Goal: Share content: Share content

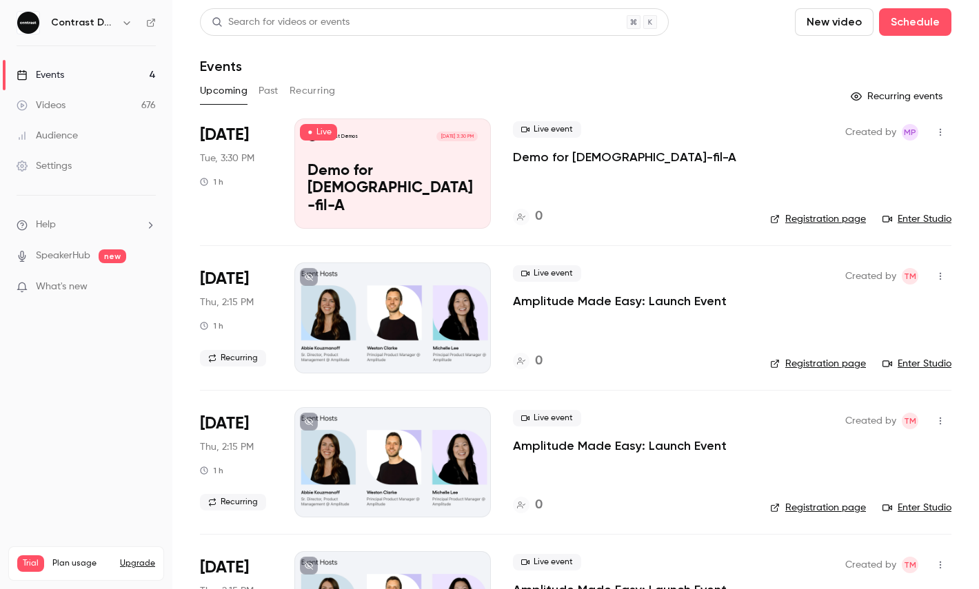
click at [130, 21] on icon "button" at bounding box center [126, 22] width 11 height 11
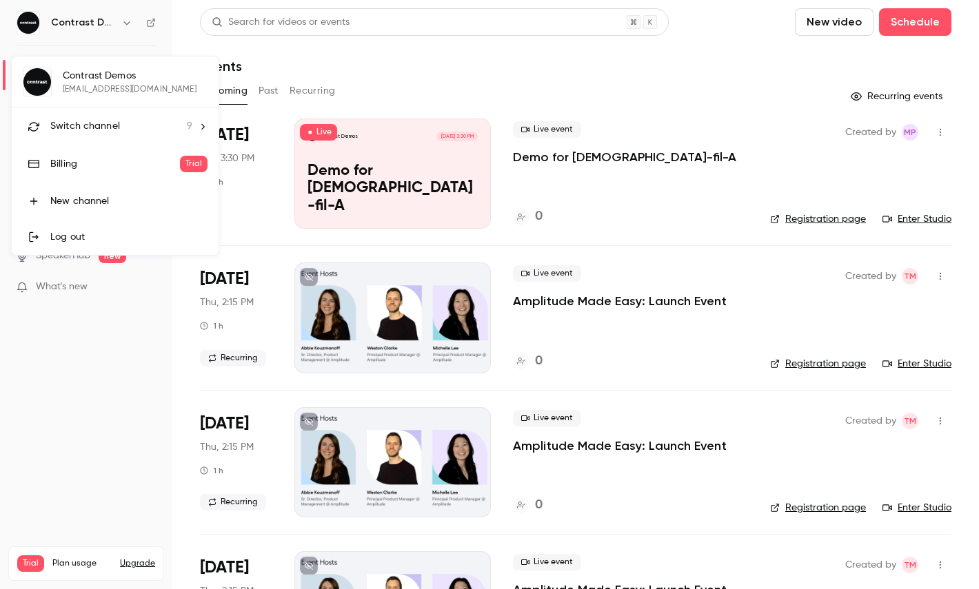
click at [109, 125] on span "Switch channel" at bounding box center [85, 126] width 70 height 14
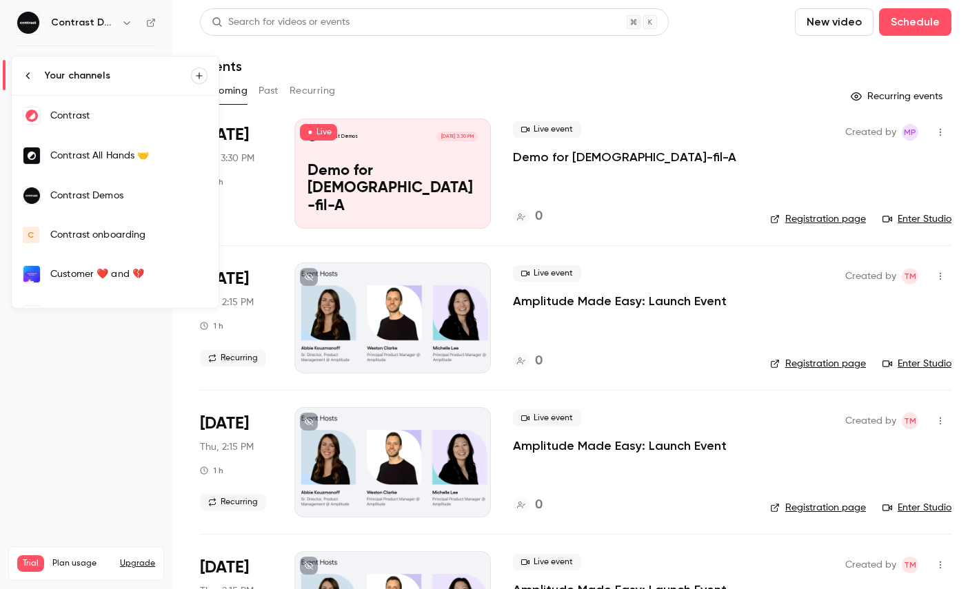
scroll to position [145, 0]
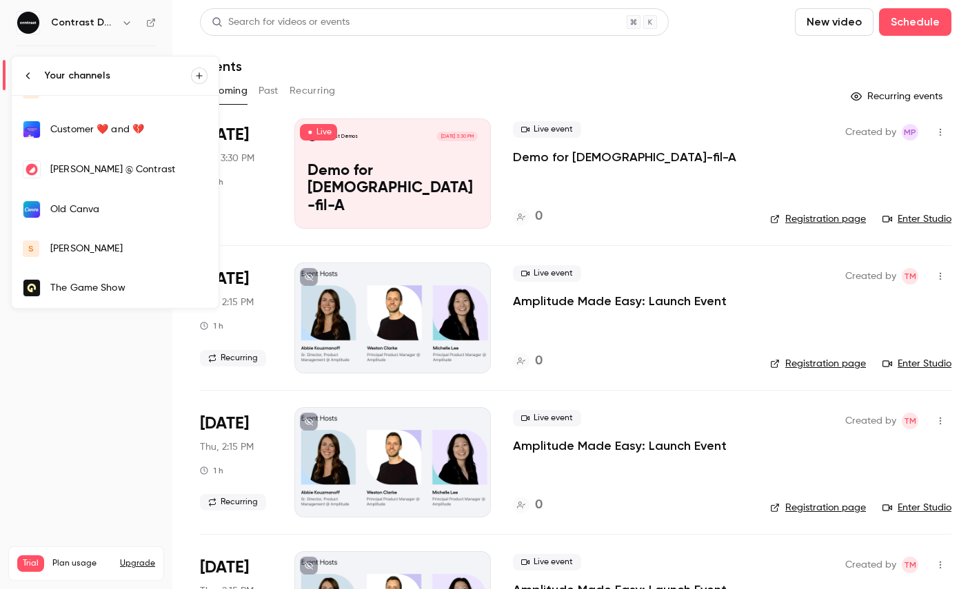
click at [109, 196] on link "Old Canva" at bounding box center [115, 210] width 207 height 40
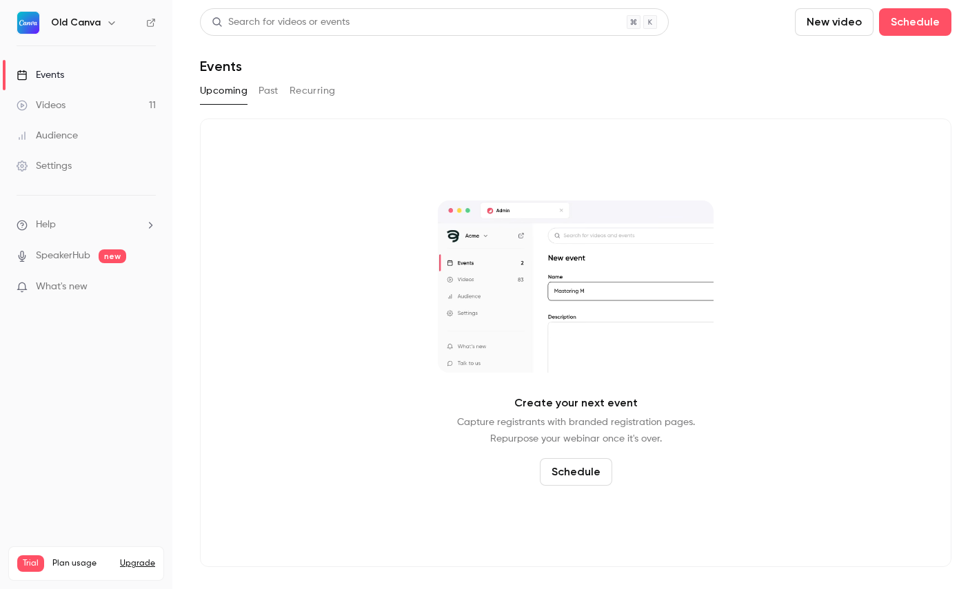
click at [107, 24] on icon "button" at bounding box center [111, 22] width 11 height 11
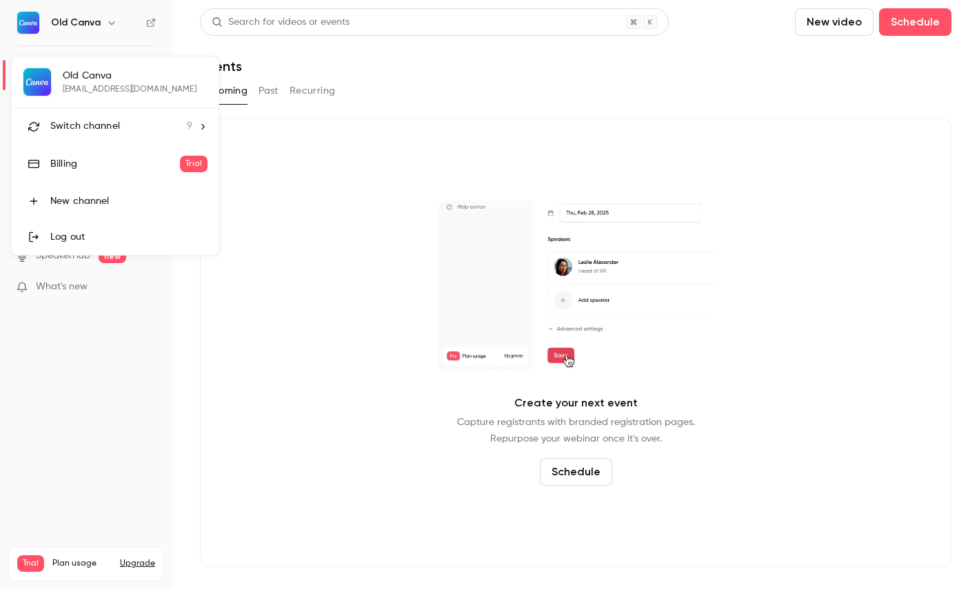
click at [107, 125] on span "Switch channel" at bounding box center [85, 126] width 70 height 14
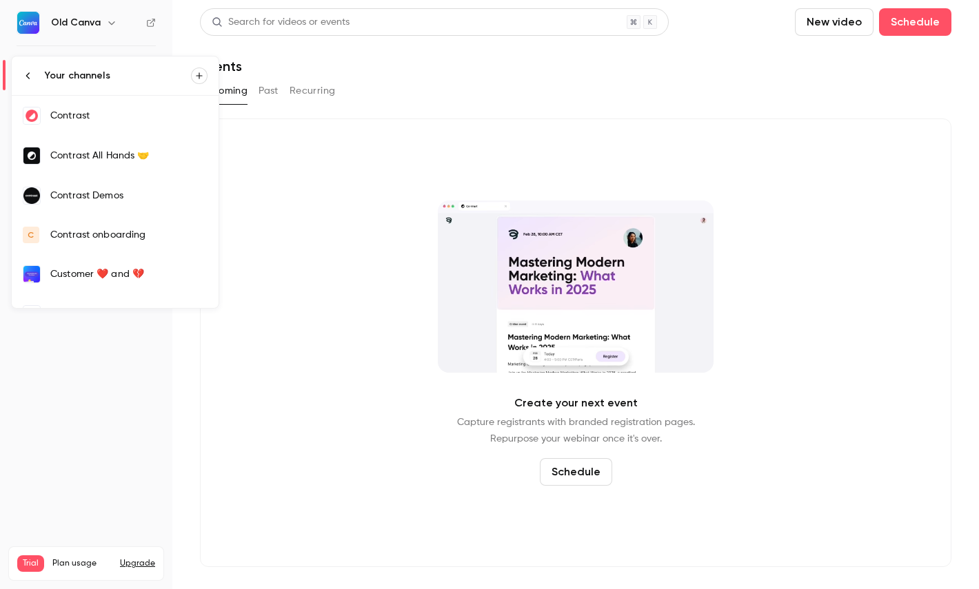
click at [152, 115] on div "Contrast" at bounding box center [128, 116] width 157 height 14
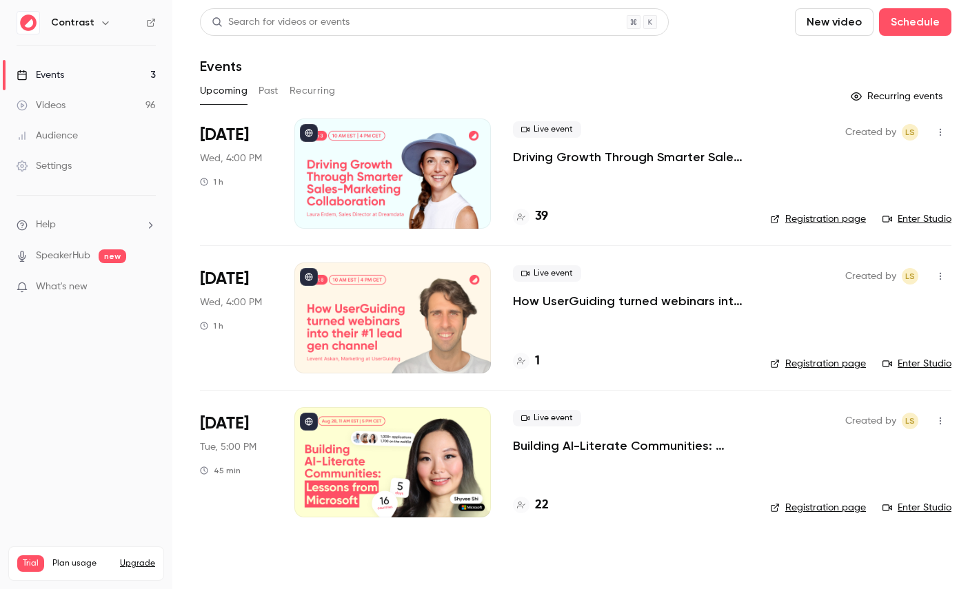
click at [648, 154] on p "Driving Growth Through Smarter Sales-Marketing Collaboration" at bounding box center [630, 157] width 235 height 17
click at [852, 221] on link "Registration page" at bounding box center [818, 219] width 96 height 14
click at [100, 166] on link "Settings" at bounding box center [86, 166] width 172 height 30
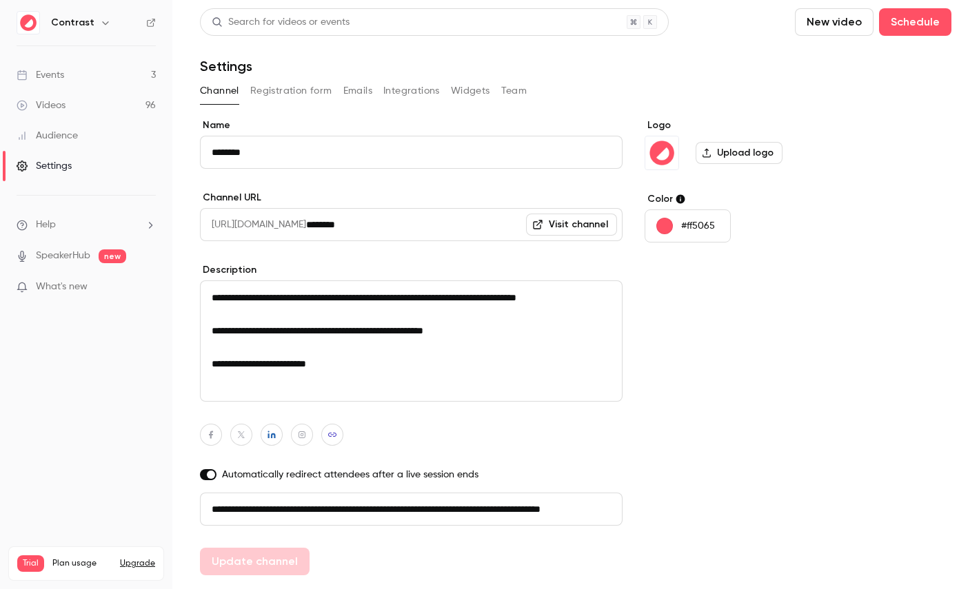
click at [274, 94] on button "Registration form" at bounding box center [291, 91] width 82 height 22
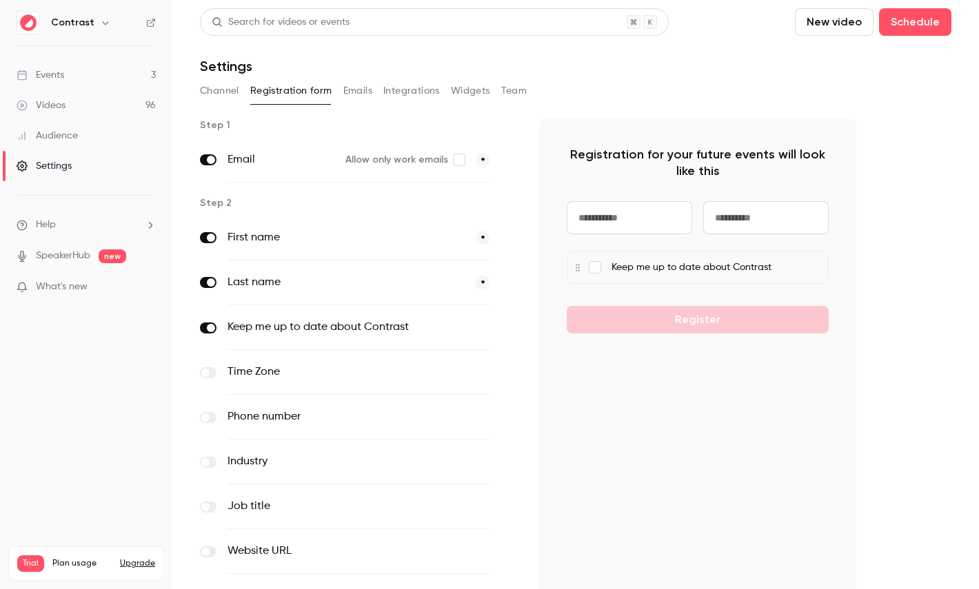
click at [359, 92] on button "Emails" at bounding box center [357, 91] width 29 height 22
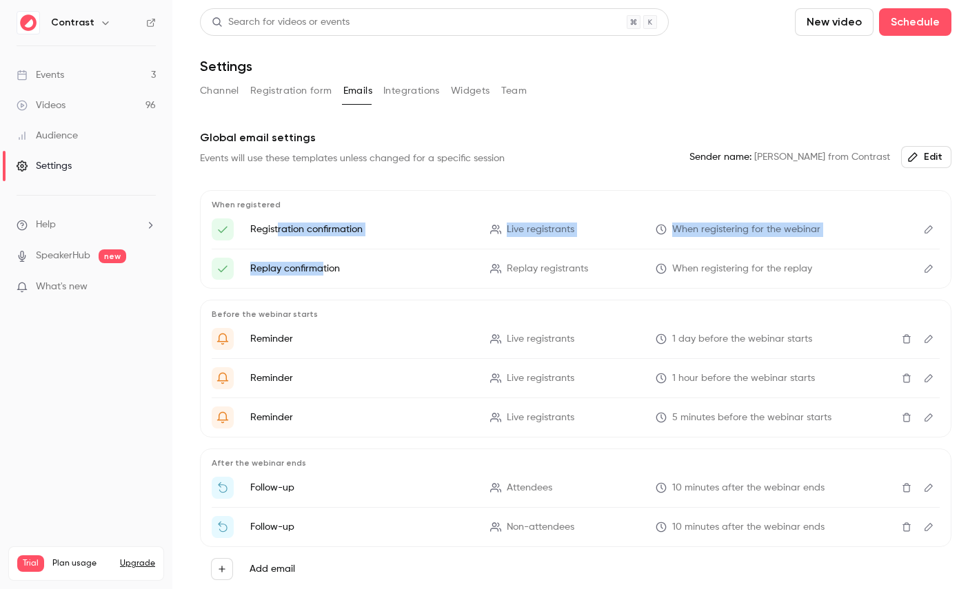
drag, startPoint x: 278, startPoint y: 229, endPoint x: 321, endPoint y: 265, distance: 55.8
click at [321, 265] on ul "Registration confirmation Live registrants When registering for the webinar Rep…" at bounding box center [576, 249] width 728 height 61
click at [436, 90] on button "Integrations" at bounding box center [411, 91] width 57 height 22
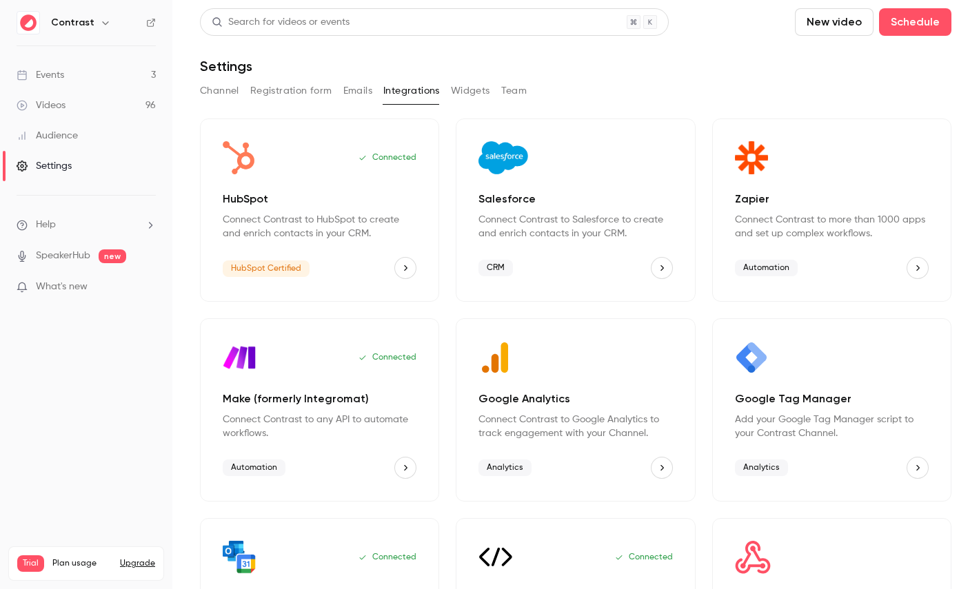
click at [523, 86] on button "Team" at bounding box center [514, 91] width 26 height 22
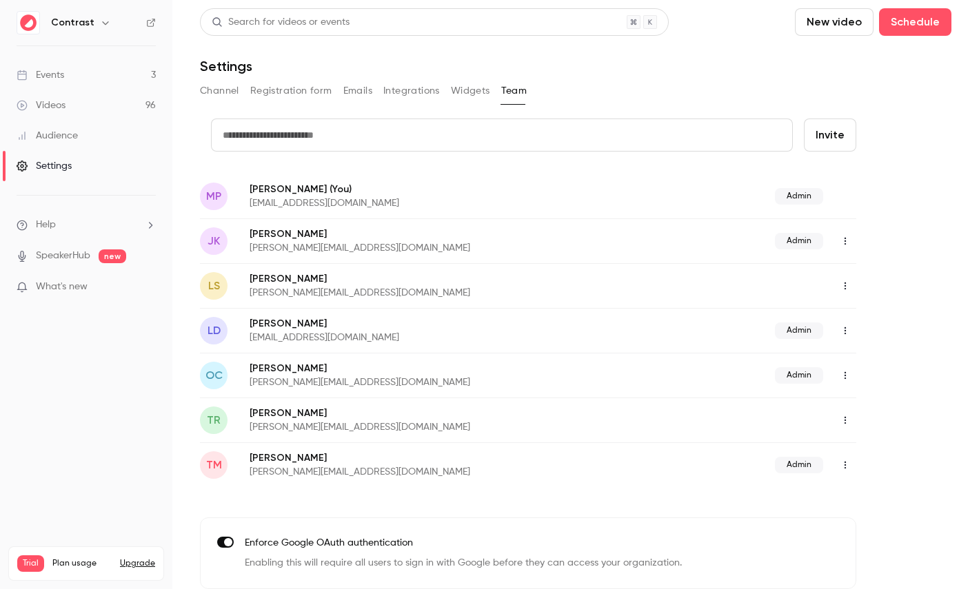
click at [59, 136] on div "Audience" at bounding box center [47, 136] width 61 height 14
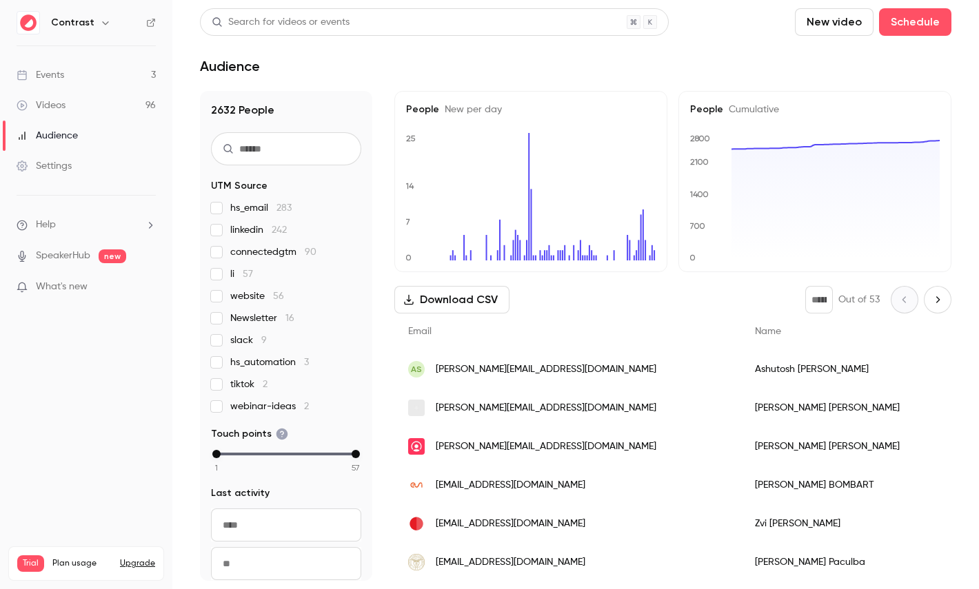
click at [741, 433] on div "Elizabeta Marku" at bounding box center [938, 446] width 394 height 39
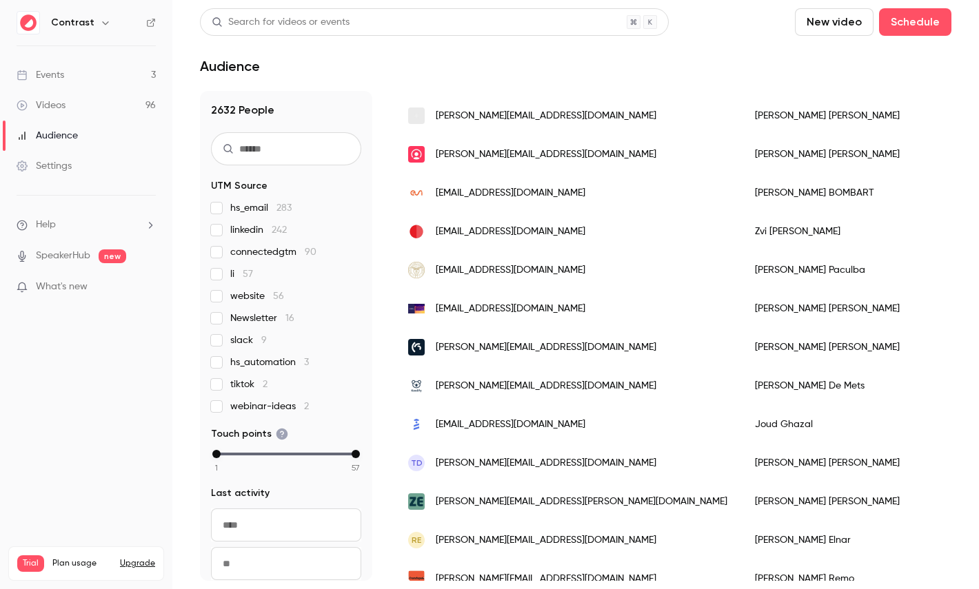
scroll to position [369, 0]
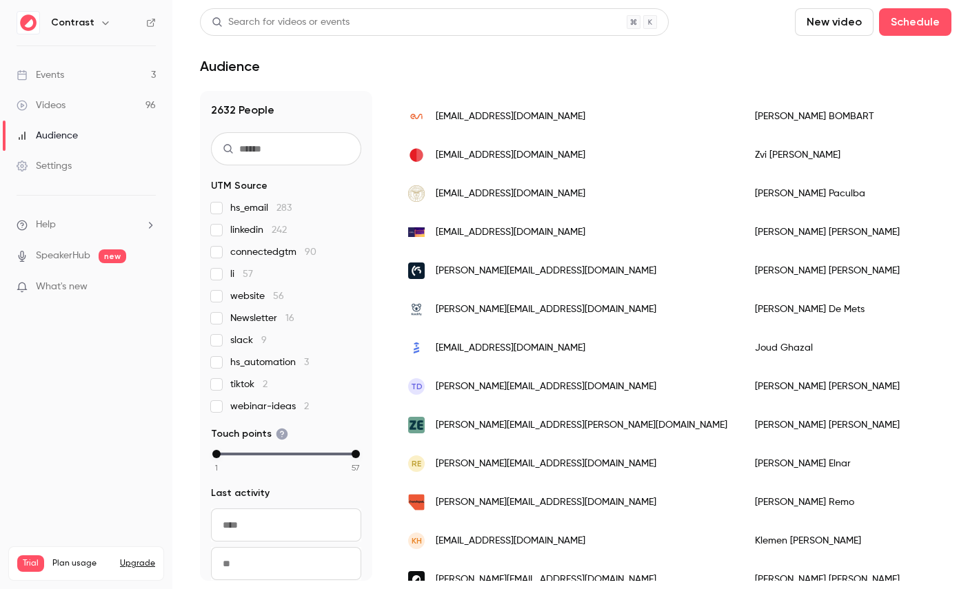
click at [741, 563] on div "Tim Minton" at bounding box center [938, 580] width 394 height 39
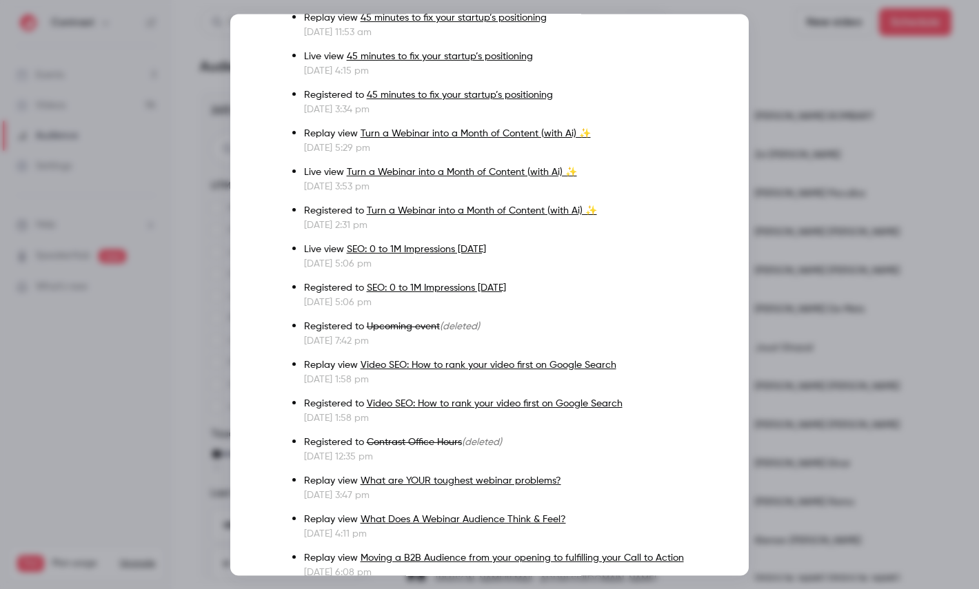
scroll to position [16, 0]
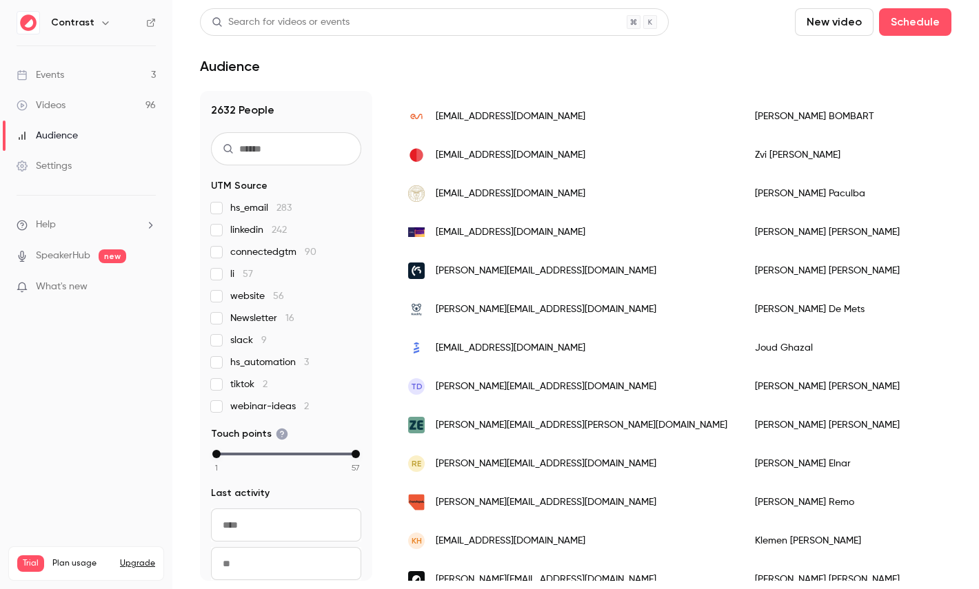
click at [88, 112] on link "Videos 96" at bounding box center [86, 105] width 172 height 30
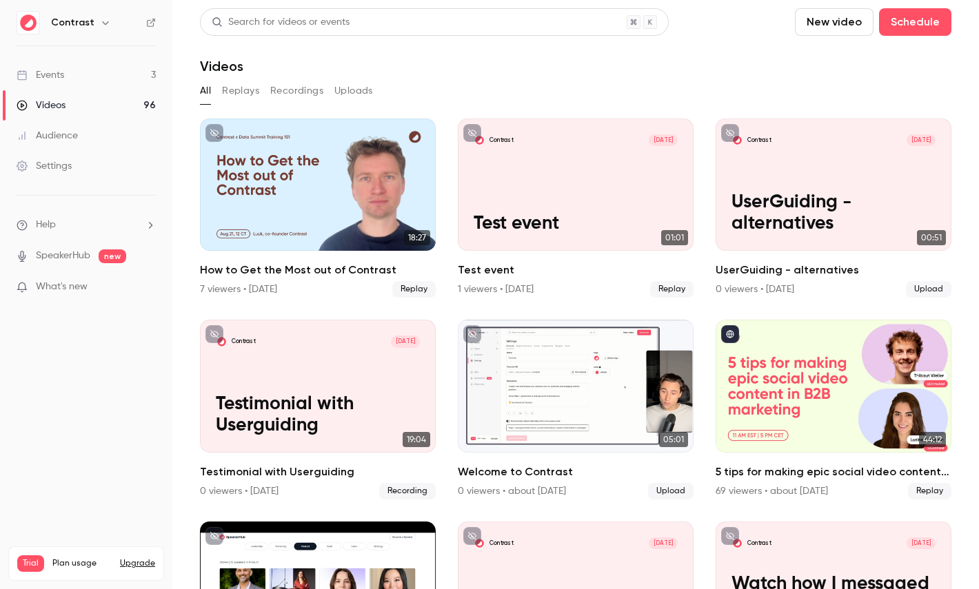
click at [838, 350] on div "5 tips for making epic social video content in B2B marketing" at bounding box center [834, 386] width 236 height 132
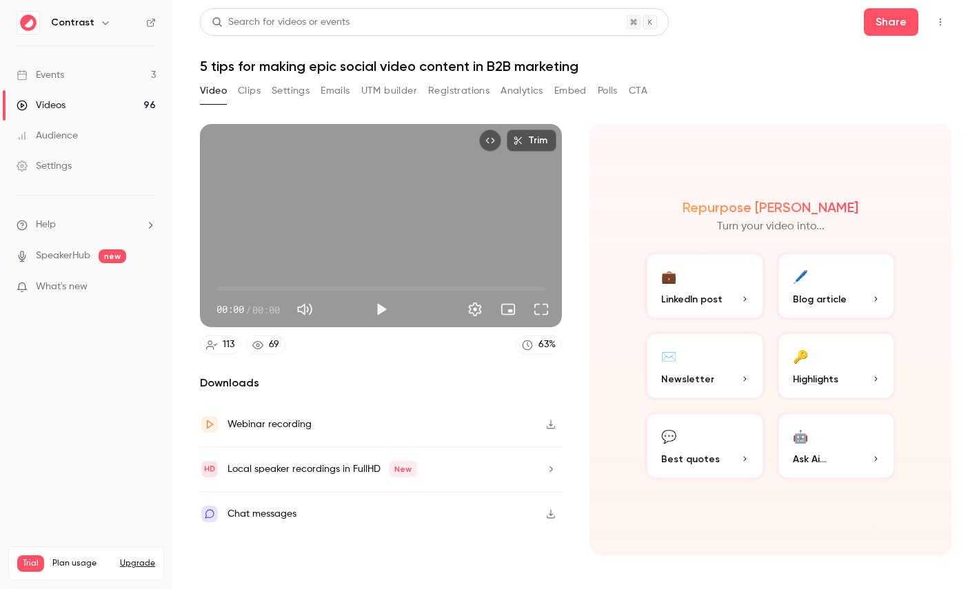
click at [461, 84] on button "Registrations" at bounding box center [458, 91] width 61 height 22
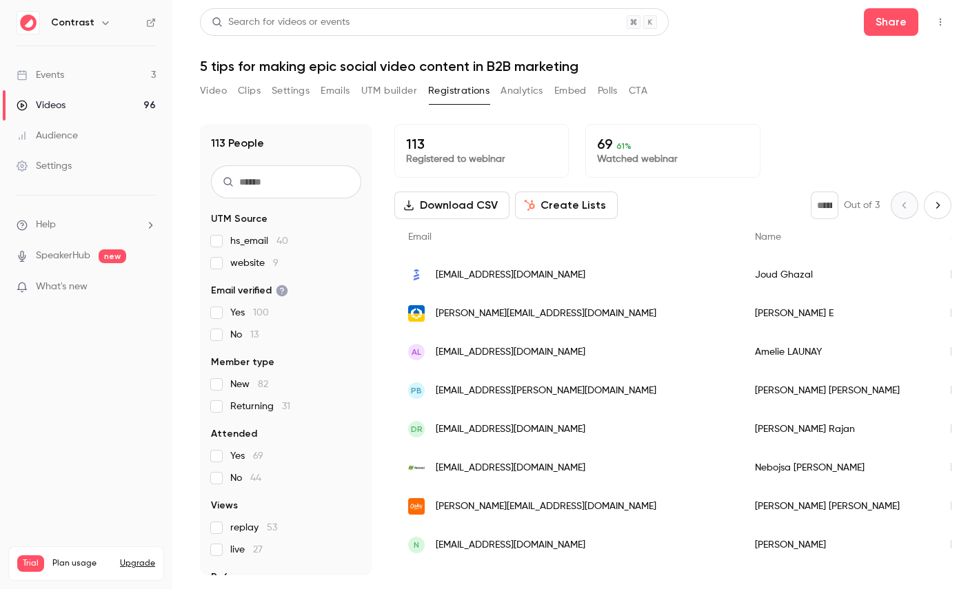
scroll to position [64, 0]
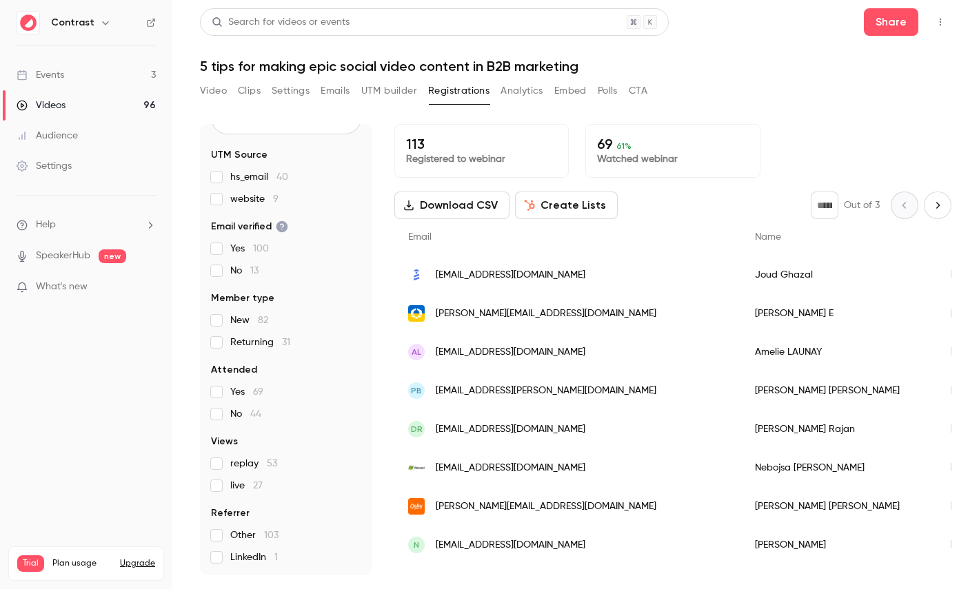
click at [517, 92] on button "Analytics" at bounding box center [522, 91] width 43 height 22
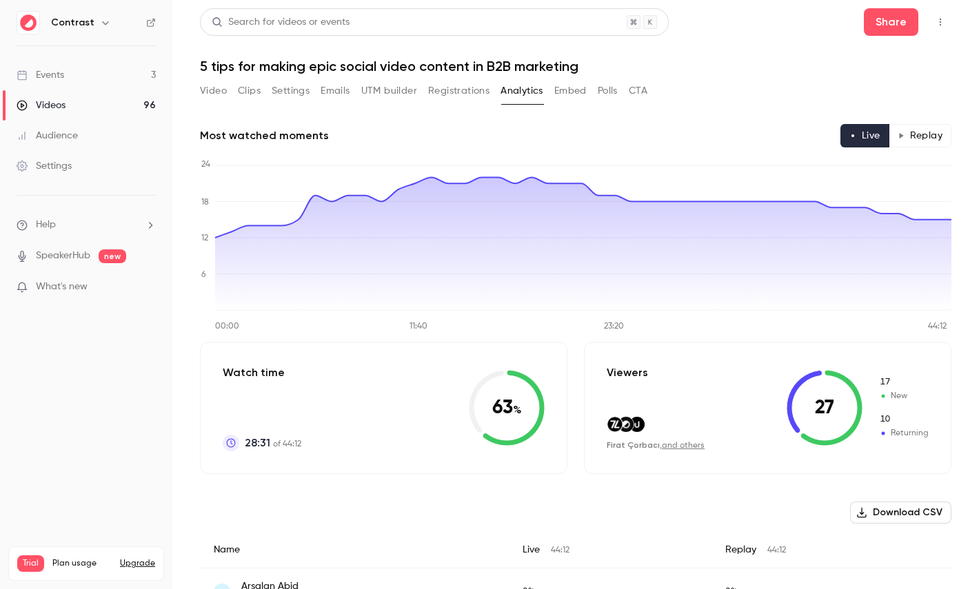
click at [927, 143] on button "Replay" at bounding box center [920, 135] width 63 height 23
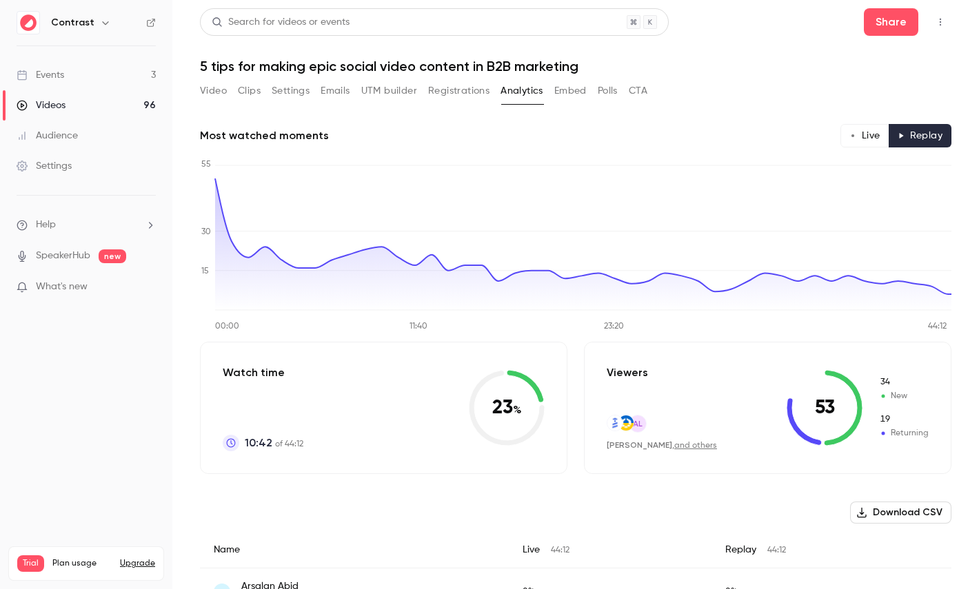
click at [879, 139] on button "Live" at bounding box center [864, 135] width 49 height 23
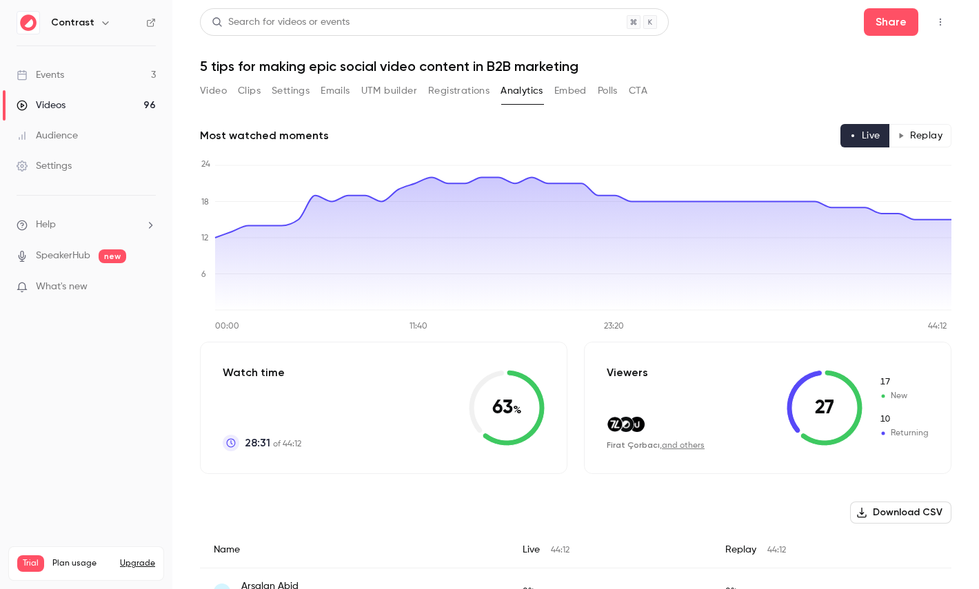
click at [934, 125] on button "Replay" at bounding box center [920, 135] width 63 height 23
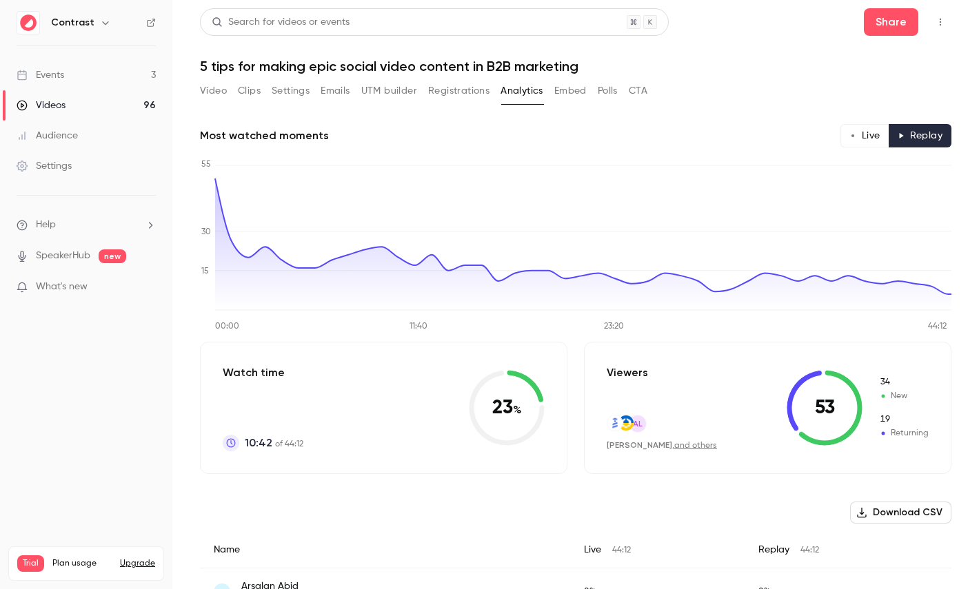
click at [605, 87] on button "Polls" at bounding box center [608, 91] width 20 height 22
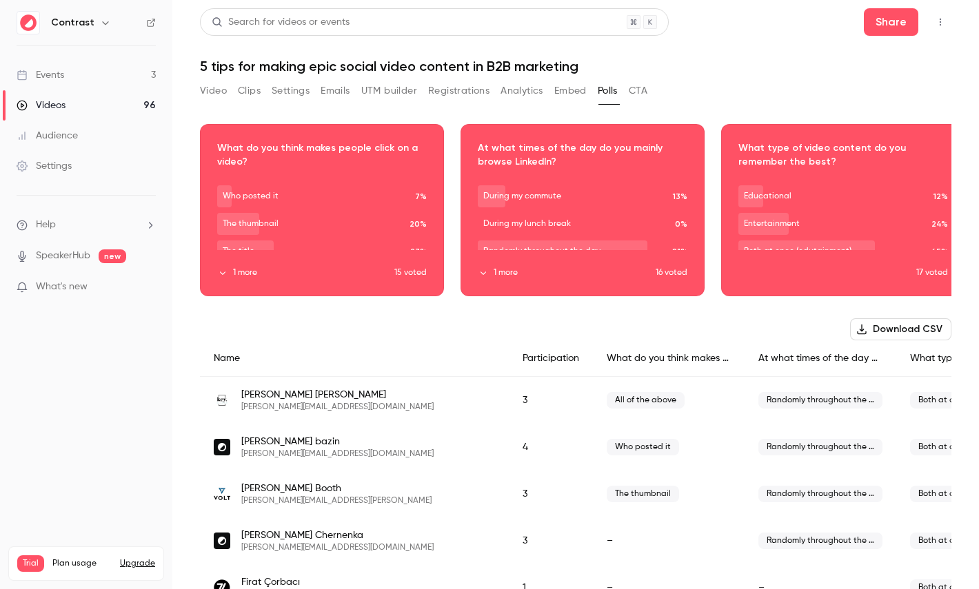
click at [641, 89] on button "CTA" at bounding box center [638, 91] width 19 height 22
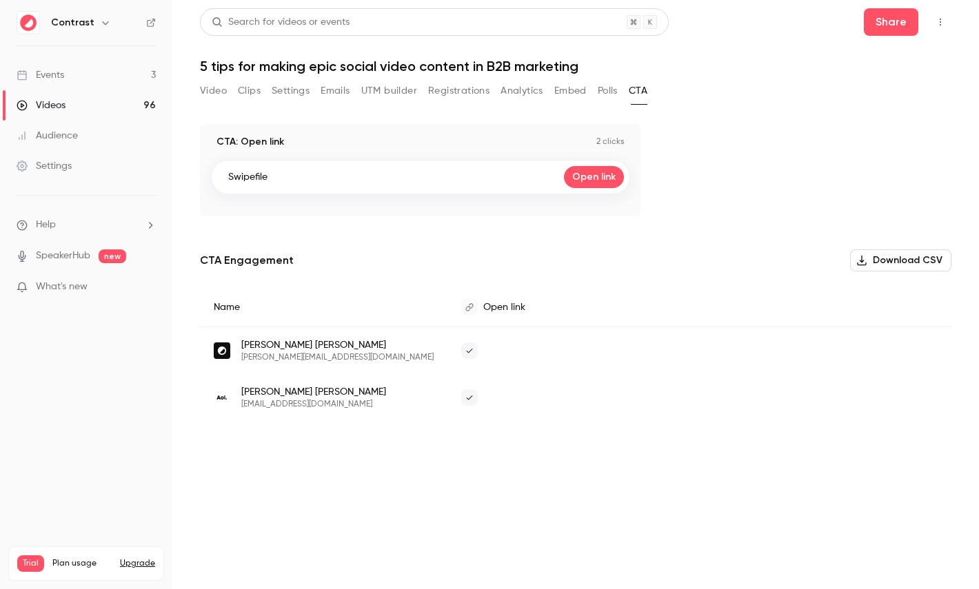
click at [107, 23] on button "button" at bounding box center [105, 22] width 17 height 17
click at [94, 99] on link "Videos 96" at bounding box center [86, 105] width 172 height 30
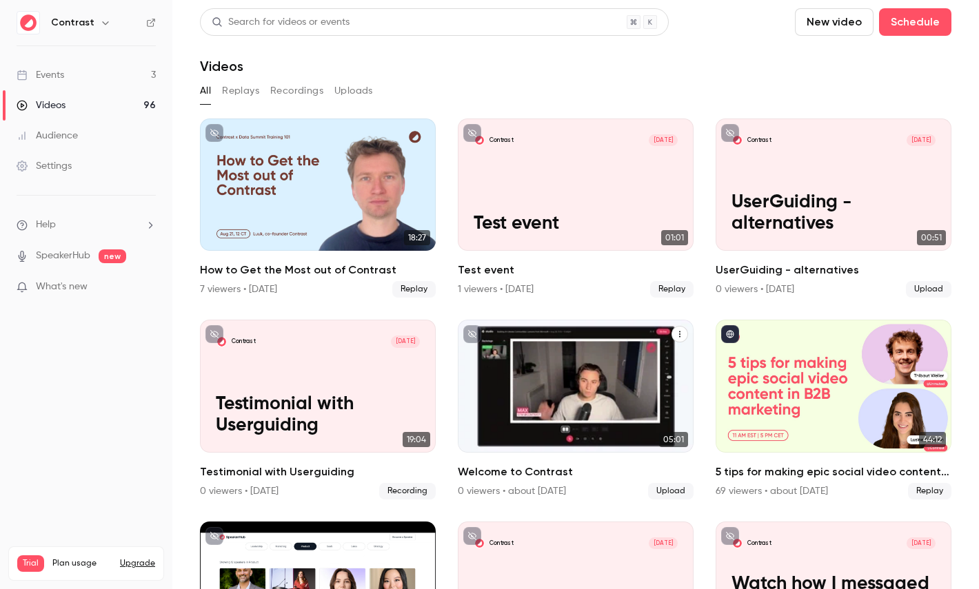
click at [678, 334] on icon "Welcome to Contrast" at bounding box center [680, 334] width 8 height 8
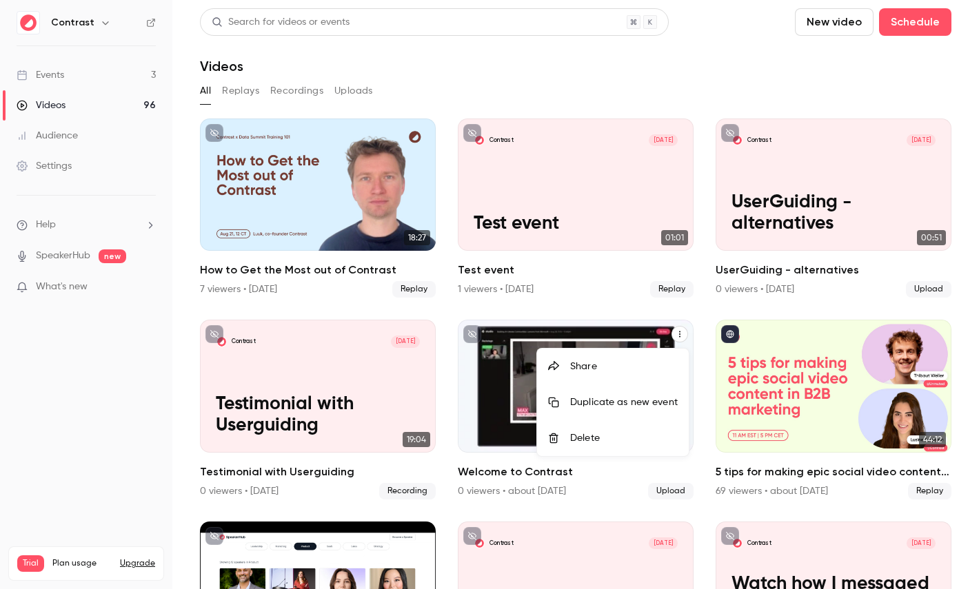
click at [626, 352] on li "Share" at bounding box center [613, 367] width 152 height 36
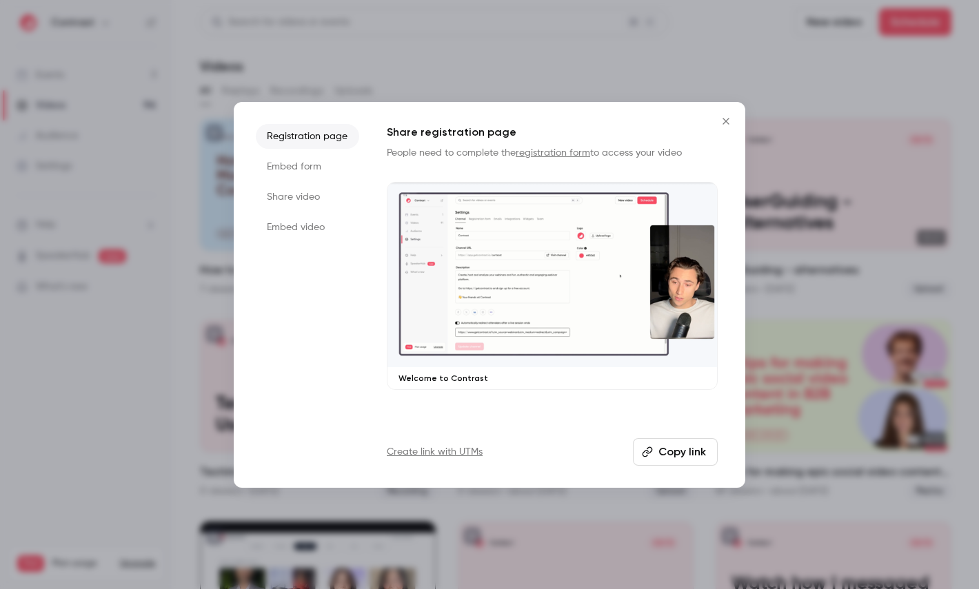
click at [274, 205] on li "Share video" at bounding box center [307, 197] width 103 height 25
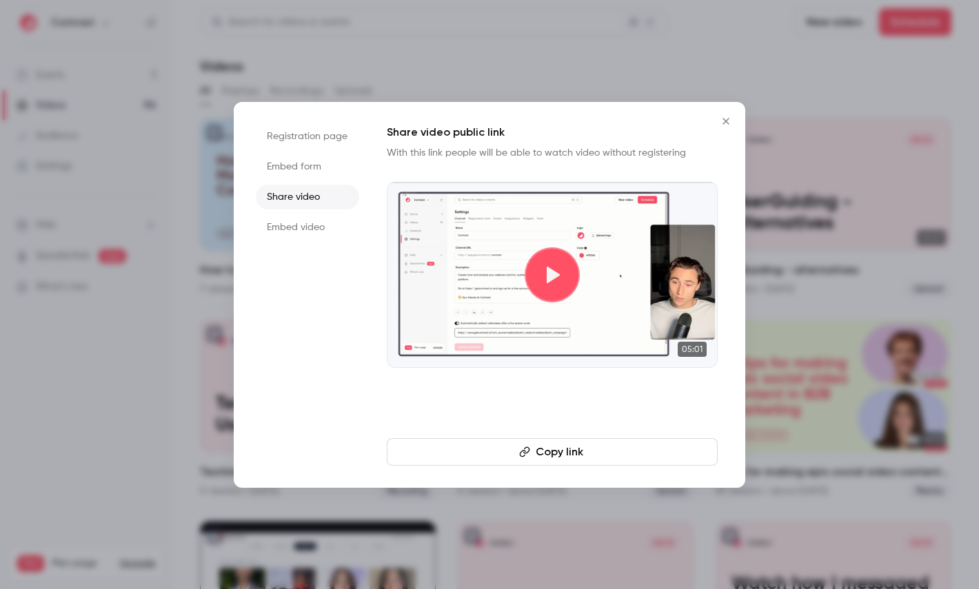
click at [478, 460] on button "Copy link" at bounding box center [552, 452] width 331 height 28
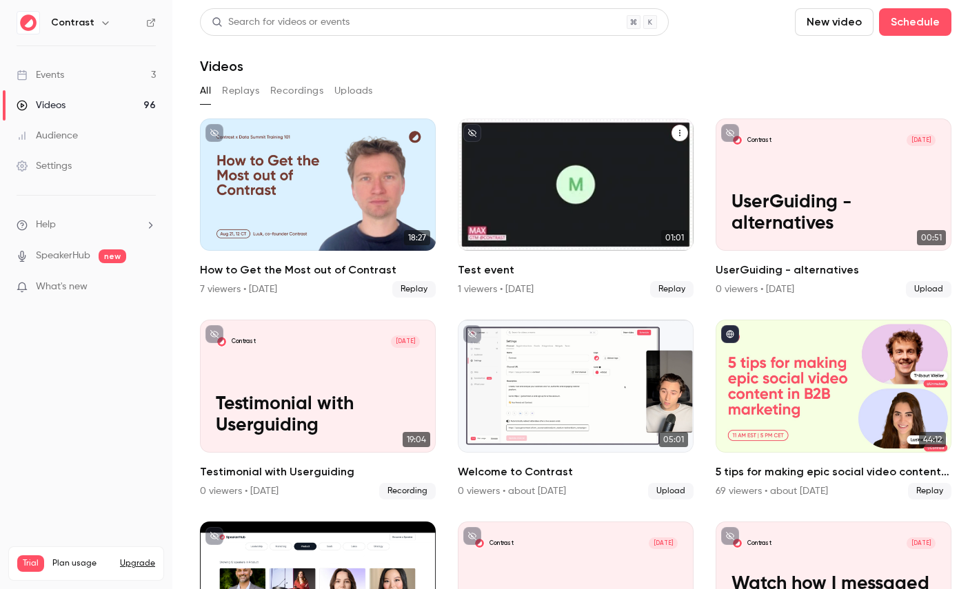
click at [678, 126] on button "Test event" at bounding box center [680, 133] width 17 height 17
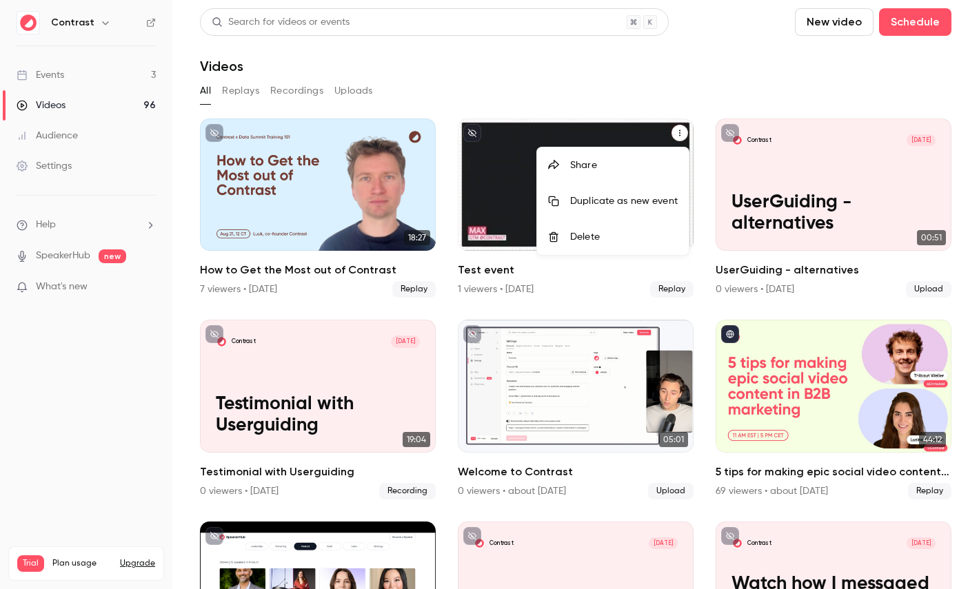
click at [603, 233] on div "Delete" at bounding box center [624, 237] width 108 height 14
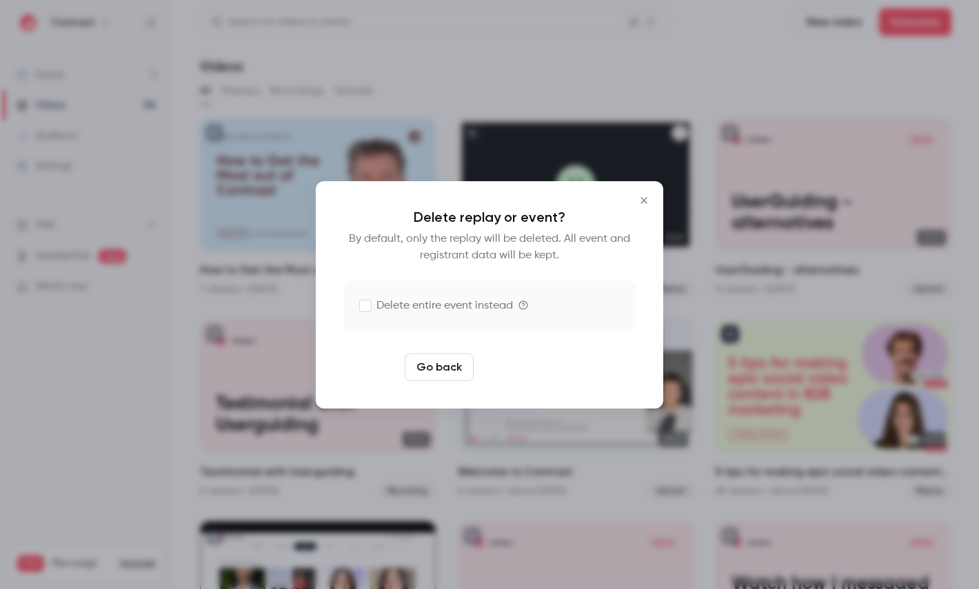
click at [528, 365] on button "Delete replay" at bounding box center [527, 368] width 96 height 28
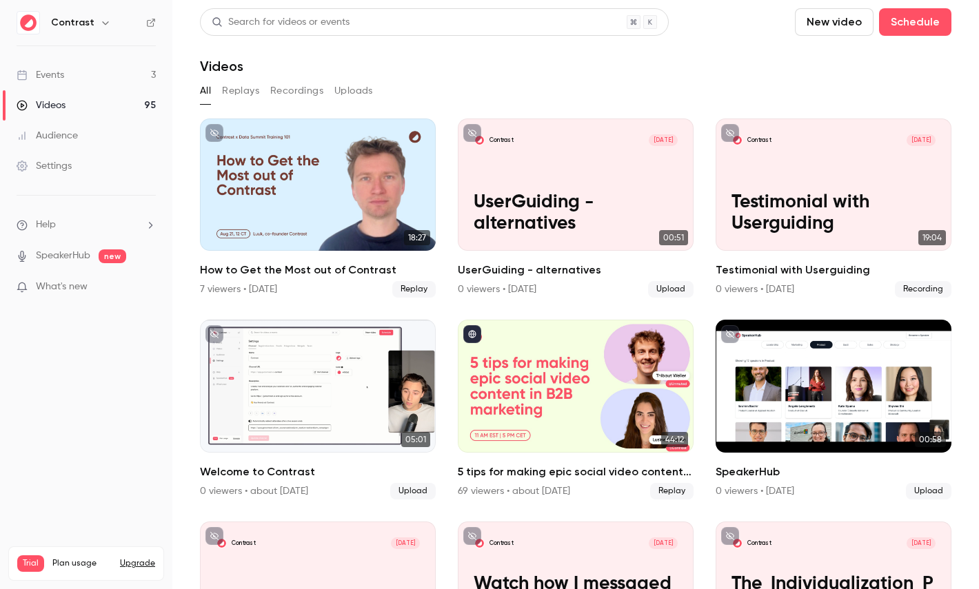
click at [102, 23] on icon "button" at bounding box center [105, 22] width 6 height 3
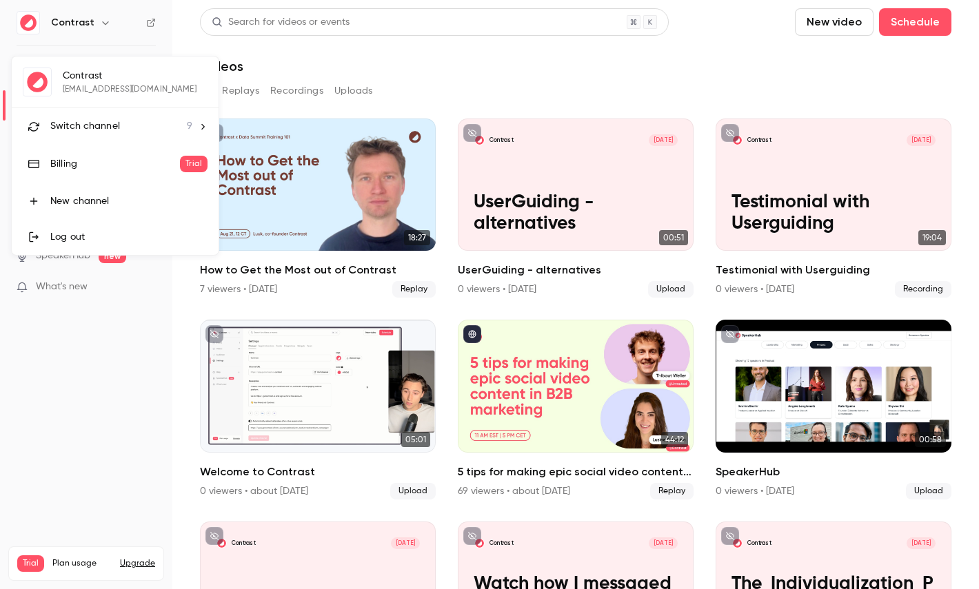
click at [102, 85] on div "Contrast maxim@getcontrast.io Switch channel 9 Billing Trial New channel Log out" at bounding box center [115, 156] width 207 height 199
click at [102, 121] on span "Switch channel" at bounding box center [85, 126] width 70 height 14
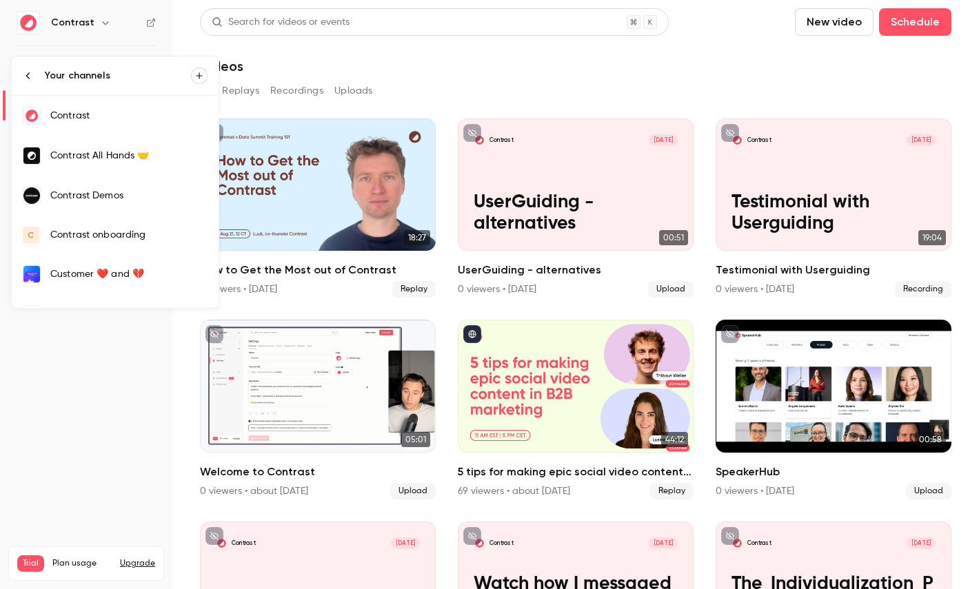
click at [128, 208] on link "Contrast Demos" at bounding box center [115, 196] width 207 height 40
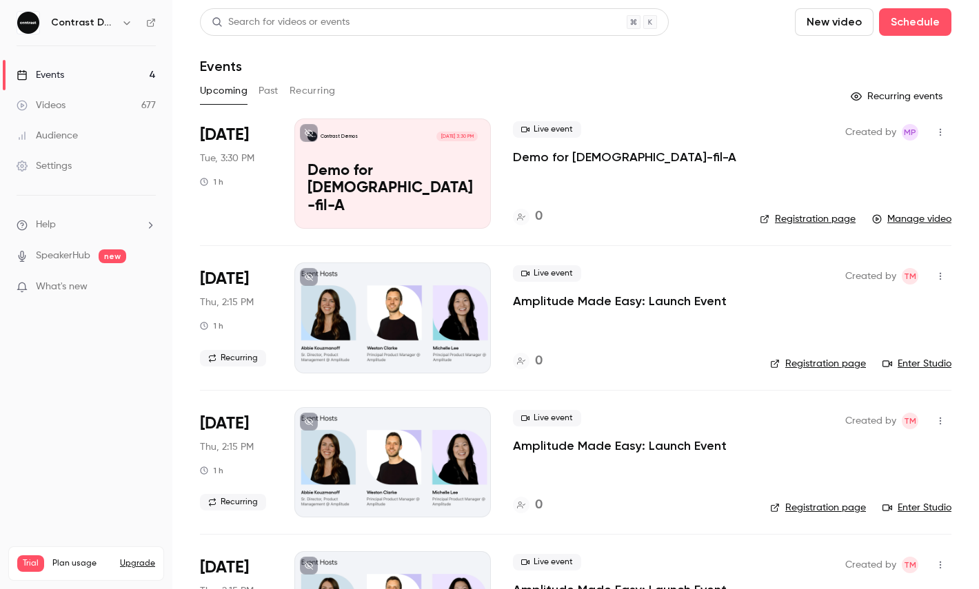
click at [364, 181] on div "Contrast Demos Aug 26, 3:30 PM Demo for Chick-fil-A" at bounding box center [392, 174] width 196 height 110
click at [405, 163] on div "Contrast Demos Aug 26, 3:30 PM Demo for Chick-fil-A" at bounding box center [392, 174] width 196 height 110
click at [121, 106] on link "Videos 677" at bounding box center [86, 105] width 172 height 30
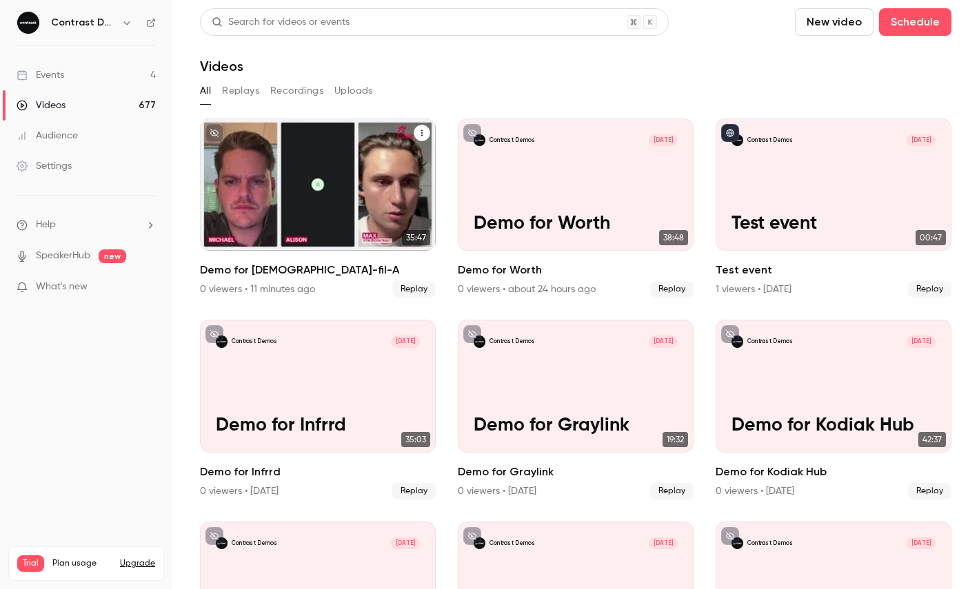
click at [421, 134] on icon "Demo for Chick-fil-A" at bounding box center [422, 133] width 8 height 8
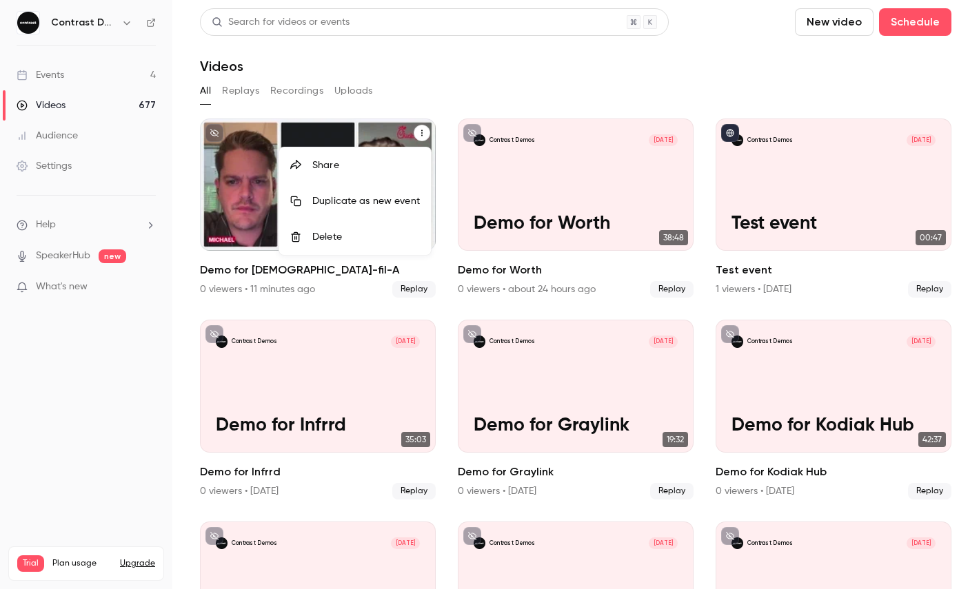
click at [358, 188] on li "Duplicate as new event" at bounding box center [355, 201] width 152 height 36
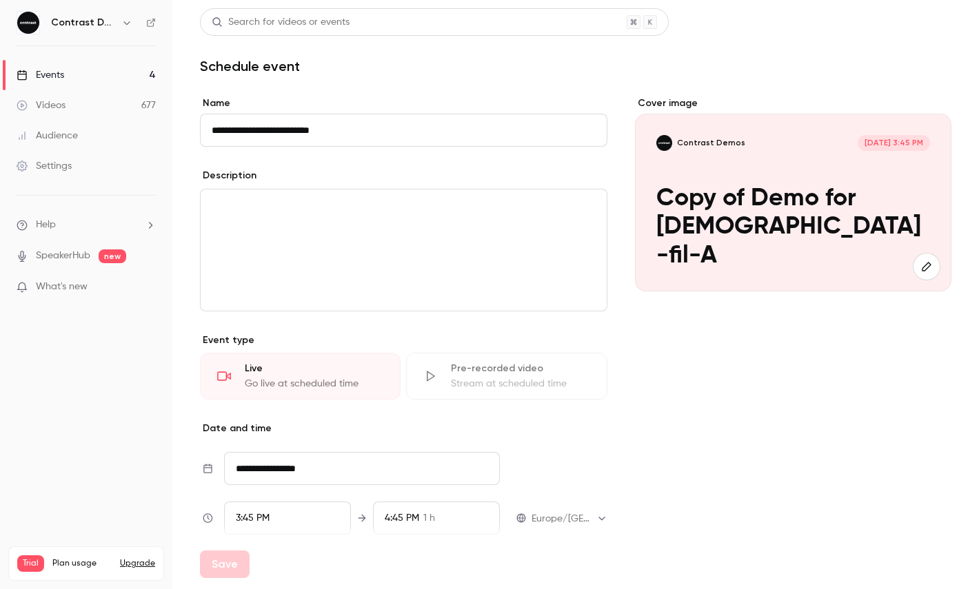
click at [119, 93] on link "Videos 677" at bounding box center [86, 105] width 172 height 30
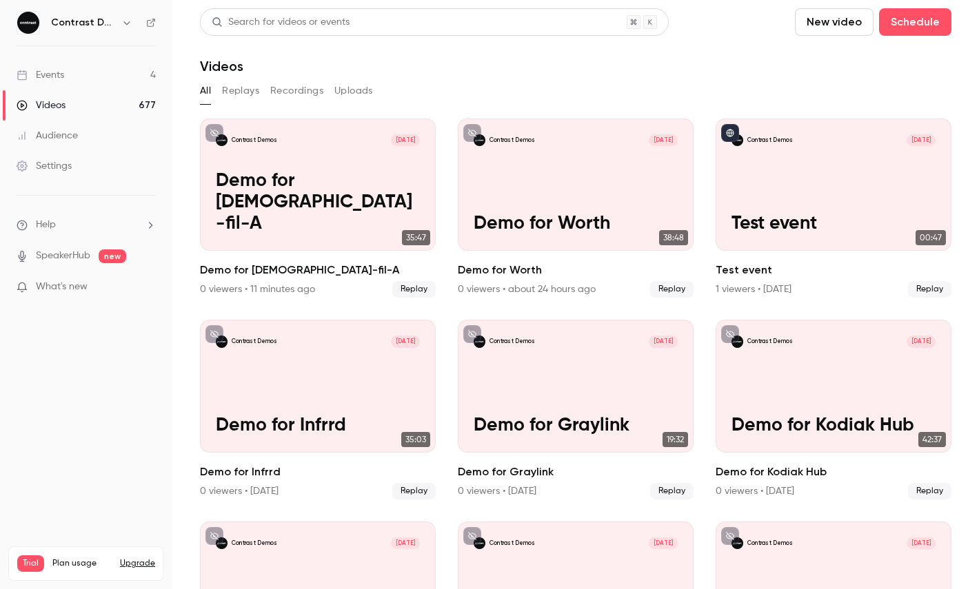
click at [149, 74] on link "Events 4" at bounding box center [86, 75] width 172 height 30
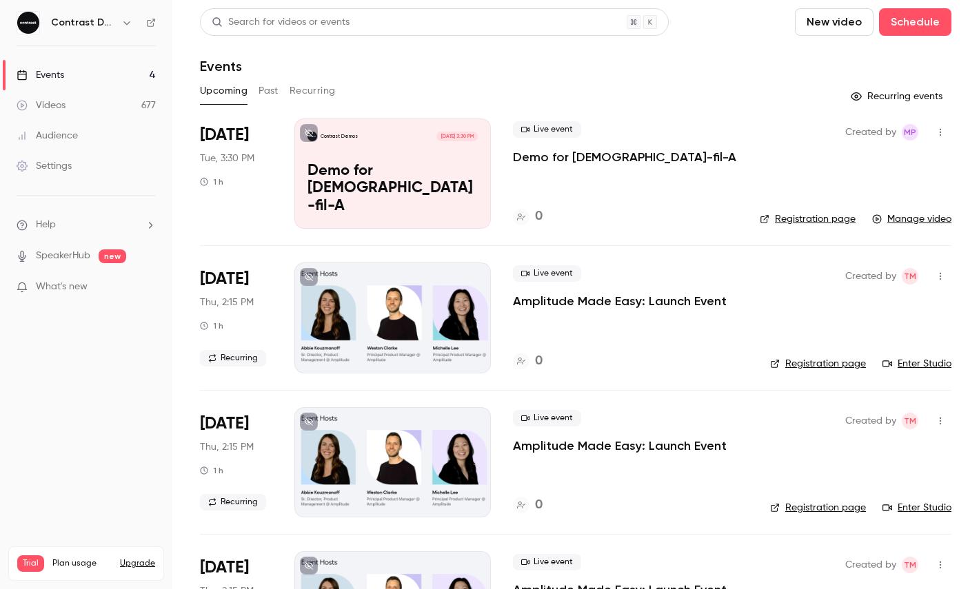
click at [943, 135] on icon "button" at bounding box center [940, 133] width 11 height 10
click at [649, 63] on div at bounding box center [489, 294] width 979 height 589
click at [361, 150] on div "Contrast Demos Aug 26, 3:30 PM Demo for Chick-fil-A" at bounding box center [392, 174] width 196 height 110
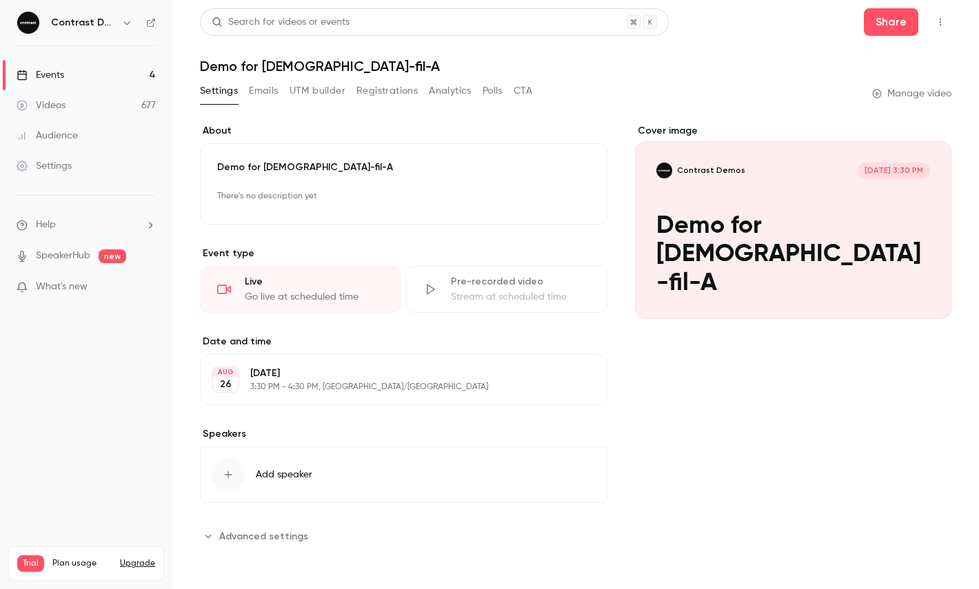
click at [134, 99] on link "Videos 677" at bounding box center [86, 105] width 172 height 30
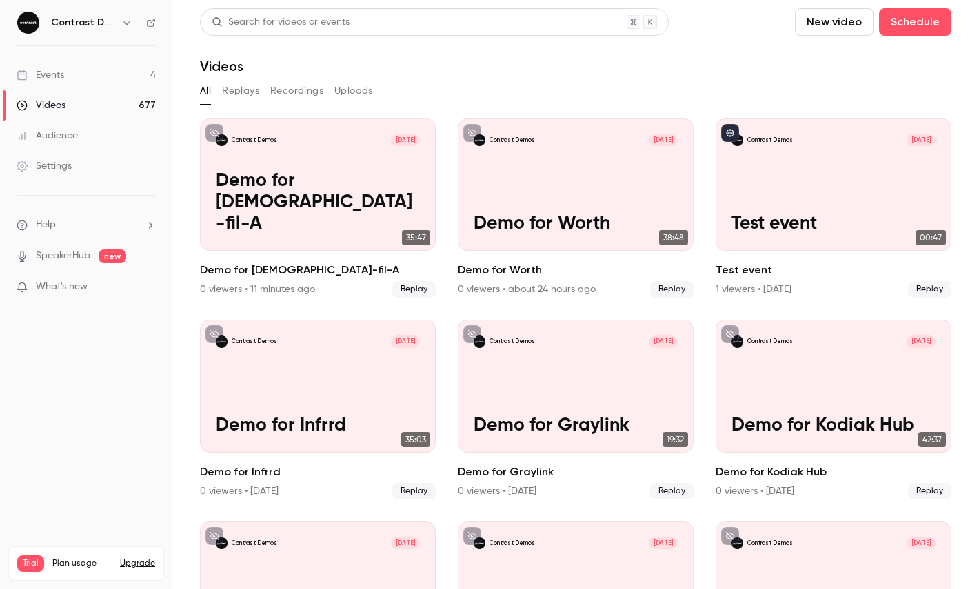
click at [133, 87] on link "Events 4" at bounding box center [86, 75] width 172 height 30
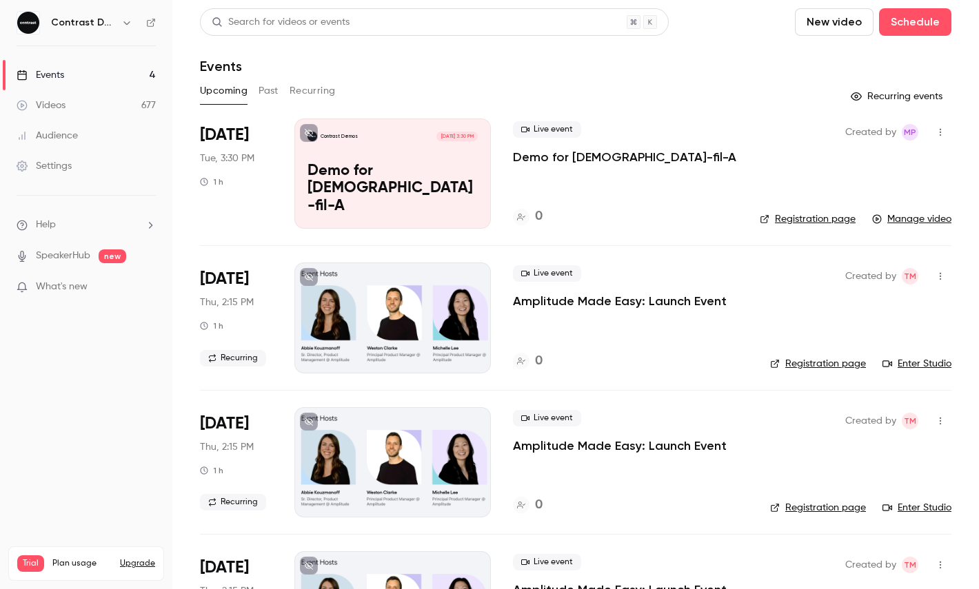
click at [134, 103] on link "Videos 677" at bounding box center [86, 105] width 172 height 30
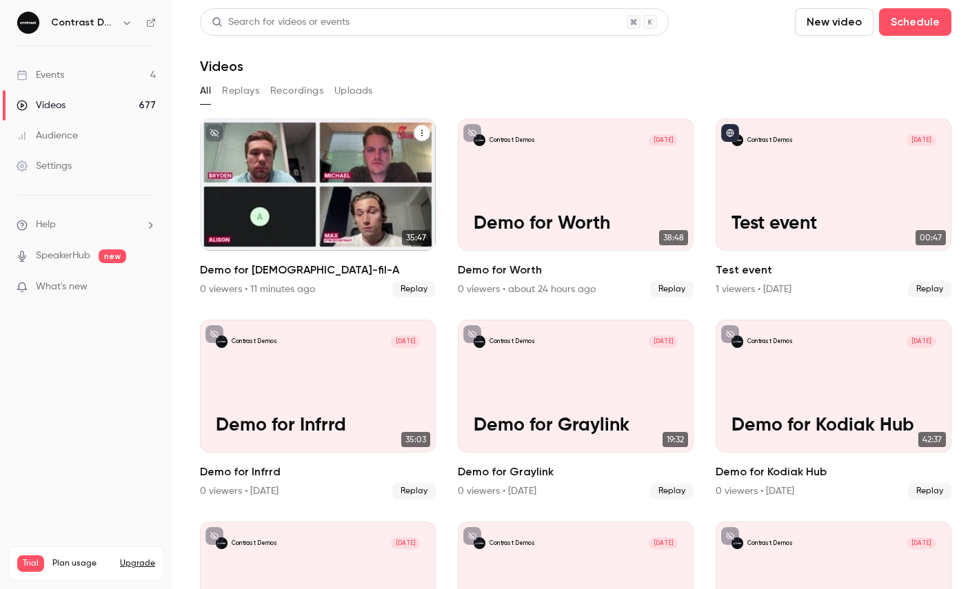
click at [293, 148] on div "Contrast Demos Aug 26 Demo for Chick-fil-A" at bounding box center [318, 185] width 236 height 132
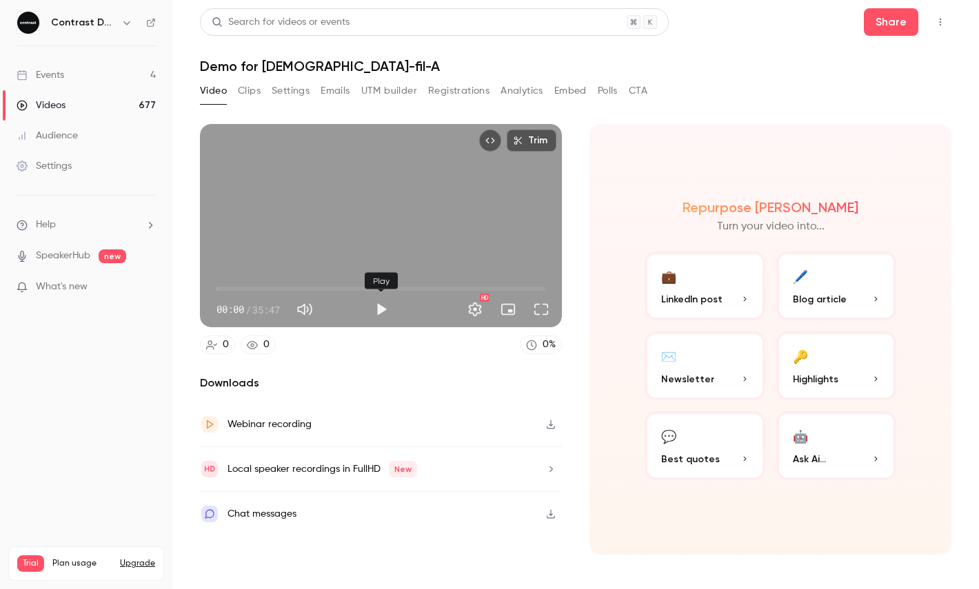
click at [393, 288] on div "Play" at bounding box center [381, 281] width 33 height 17
click at [425, 288] on span "22:43" at bounding box center [380, 289] width 329 height 22
click at [429, 223] on div "Trim 22:43 00:00 / 35:47 HD" at bounding box center [381, 225] width 362 height 203
click at [450, 288] on span "22:44" at bounding box center [380, 289] width 329 height 22
click at [474, 285] on span "27:59" at bounding box center [380, 289] width 329 height 22
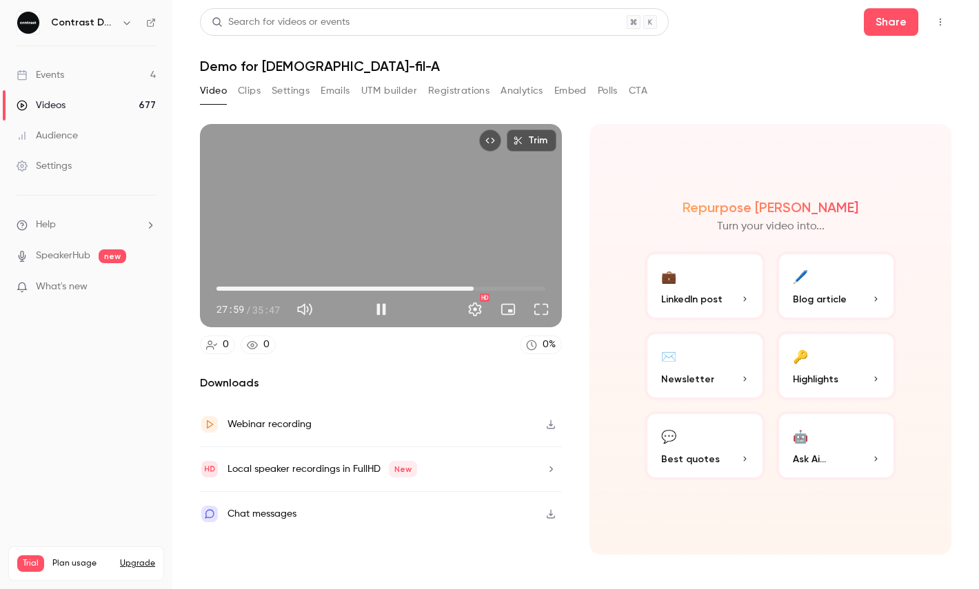
click at [493, 285] on span "27:59" at bounding box center [380, 289] width 329 height 22
click at [504, 287] on span "31:17" at bounding box center [380, 289] width 329 height 22
click at [516, 287] on span "31:17" at bounding box center [380, 289] width 329 height 22
click at [528, 288] on span "33:54" at bounding box center [380, 289] width 329 height 22
click at [541, 288] on span "35:15" at bounding box center [380, 289] width 329 height 22
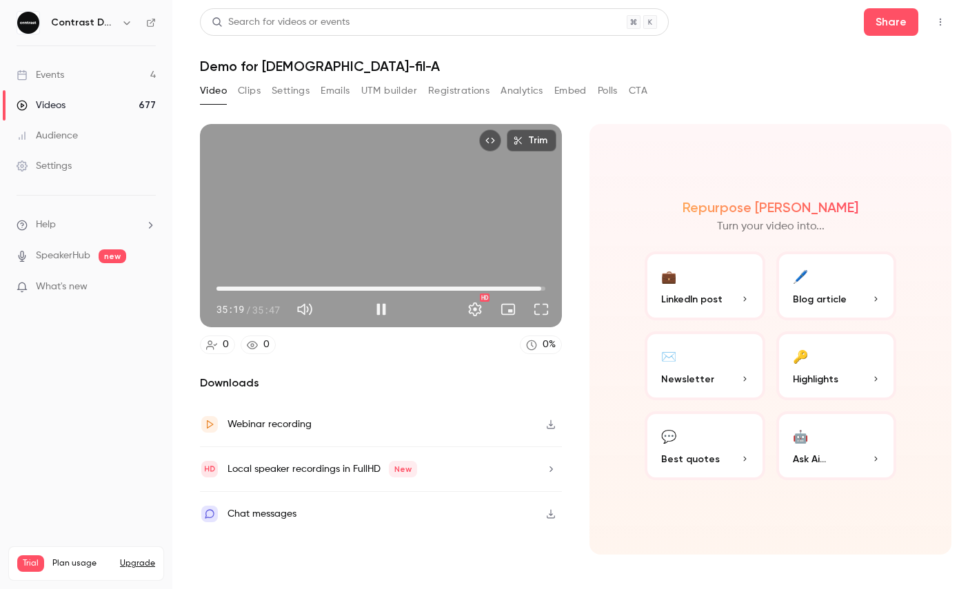
click at [510, 285] on span "35:19" at bounding box center [380, 289] width 329 height 22
click at [459, 285] on span "26:25" at bounding box center [380, 289] width 329 height 22
click at [425, 285] on span "26:25" at bounding box center [380, 289] width 329 height 22
click at [401, 288] on span "20:06" at bounding box center [380, 289] width 329 height 22
click at [368, 292] on span "16:30" at bounding box center [380, 289] width 329 height 22
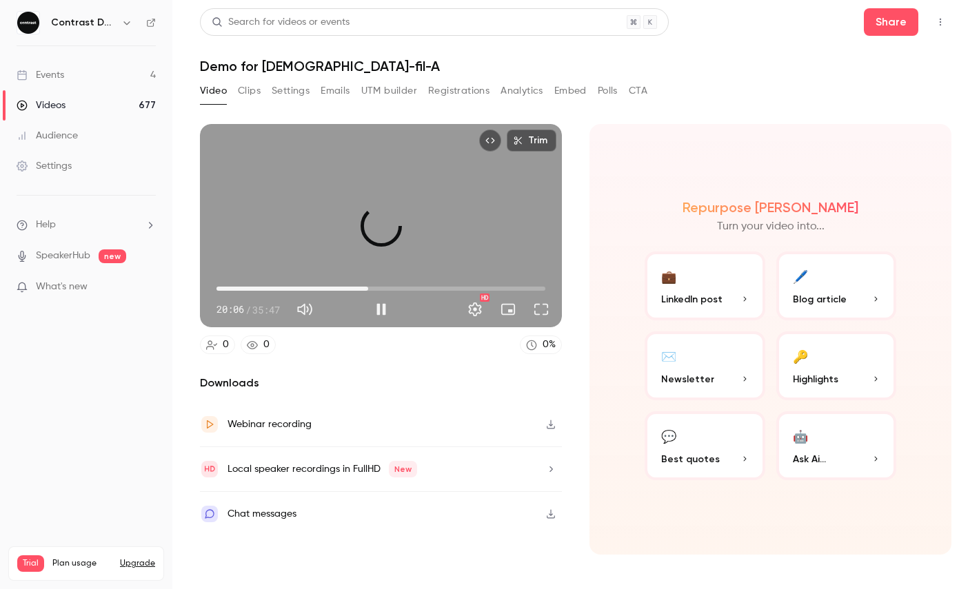
click at [341, 290] on span "16:30" at bounding box center [380, 289] width 329 height 22
click at [322, 290] on span "11:29" at bounding box center [380, 289] width 329 height 22
click at [430, 285] on span "23:15" at bounding box center [380, 289] width 329 height 22
click at [434, 288] on span "23:38" at bounding box center [434, 289] width 4 height 4
click at [436, 290] on span "23:38" at bounding box center [434, 289] width 4 height 4
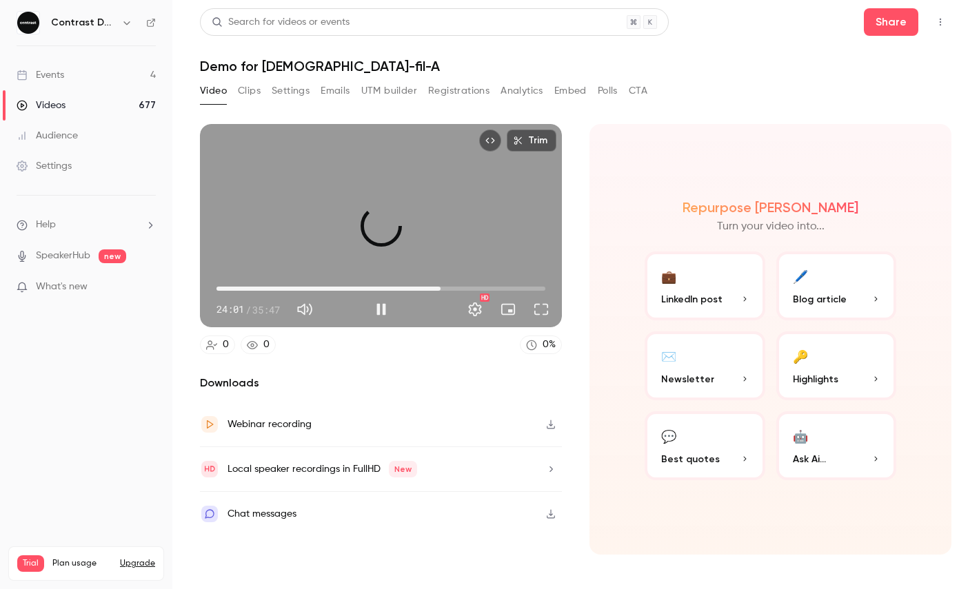
click at [441, 290] on span "24:23" at bounding box center [440, 289] width 4 height 4
click at [443, 290] on span "24:23" at bounding box center [440, 289] width 4 height 4
click at [445, 290] on span "24:41" at bounding box center [443, 289] width 4 height 4
click at [449, 290] on span "25:17" at bounding box center [449, 289] width 4 height 4
click at [451, 290] on span "25:31" at bounding box center [451, 289] width 4 height 4
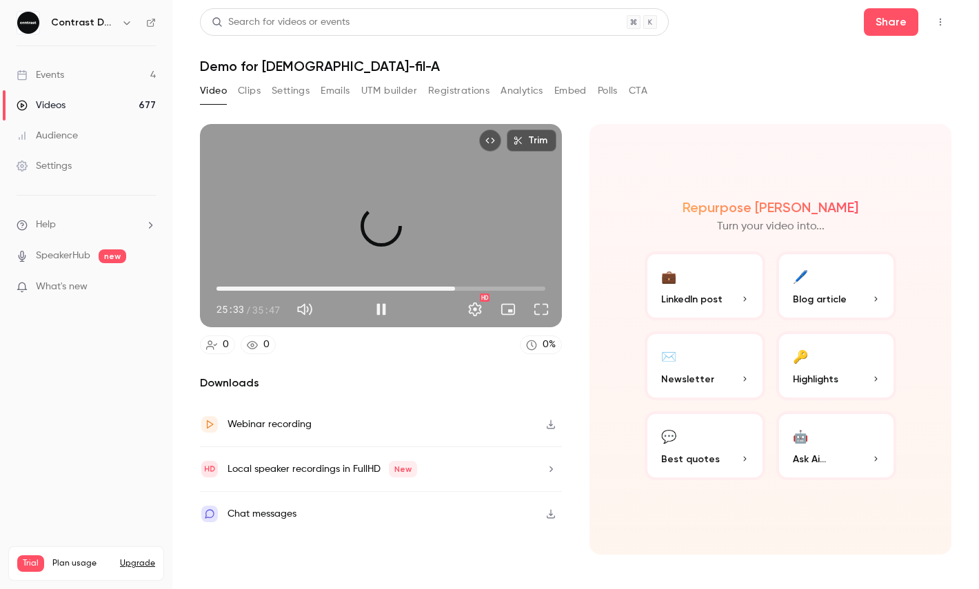
click at [455, 289] on span "25:58" at bounding box center [455, 289] width 4 height 4
type input "******"
click at [430, 166] on div "Trim 26:10 26:10 / 35:47 HD" at bounding box center [381, 225] width 362 height 203
click at [886, 15] on button "Share" at bounding box center [891, 22] width 54 height 28
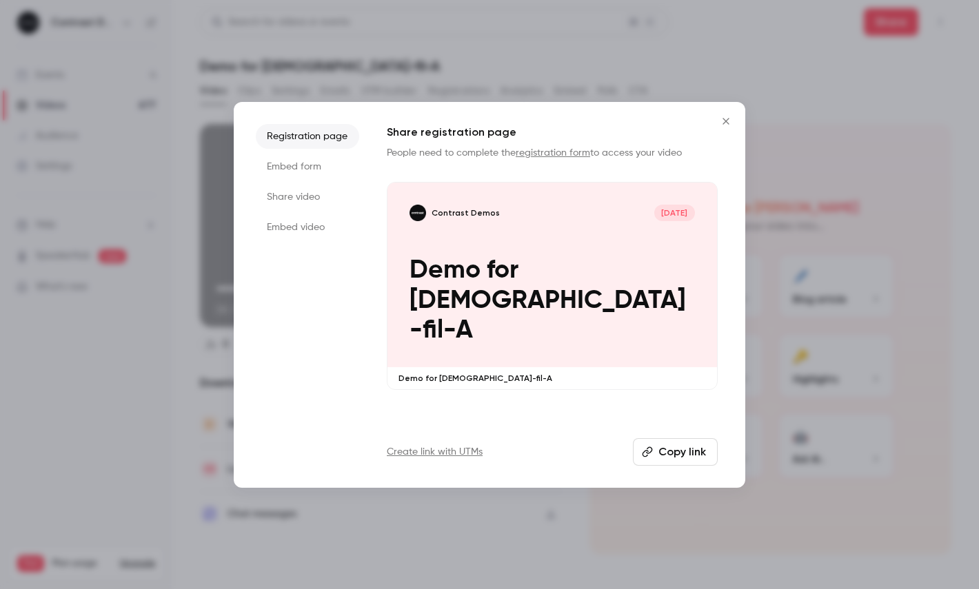
click at [305, 201] on li "Share video" at bounding box center [307, 197] width 103 height 25
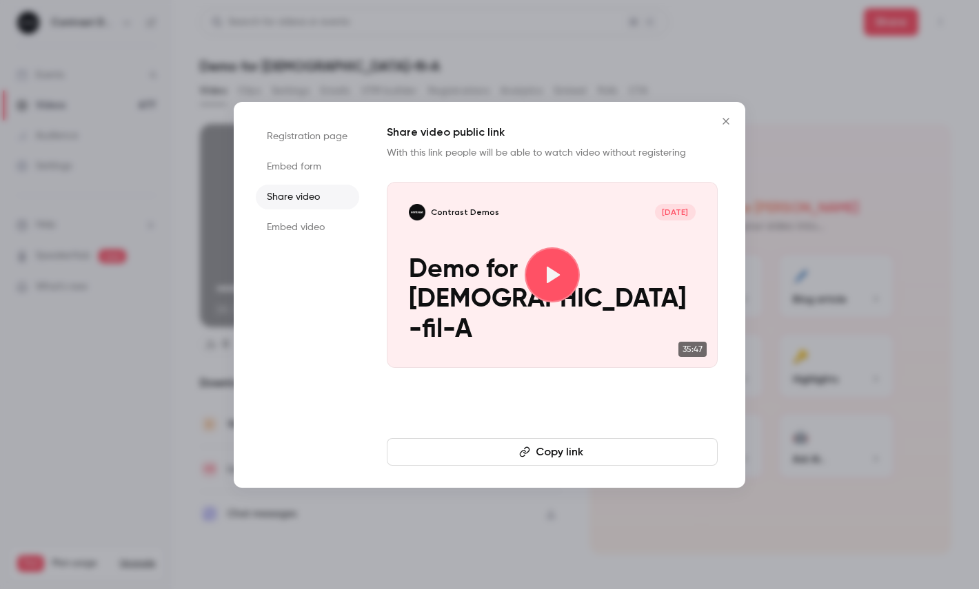
click at [510, 443] on button "Copy link" at bounding box center [552, 452] width 331 height 28
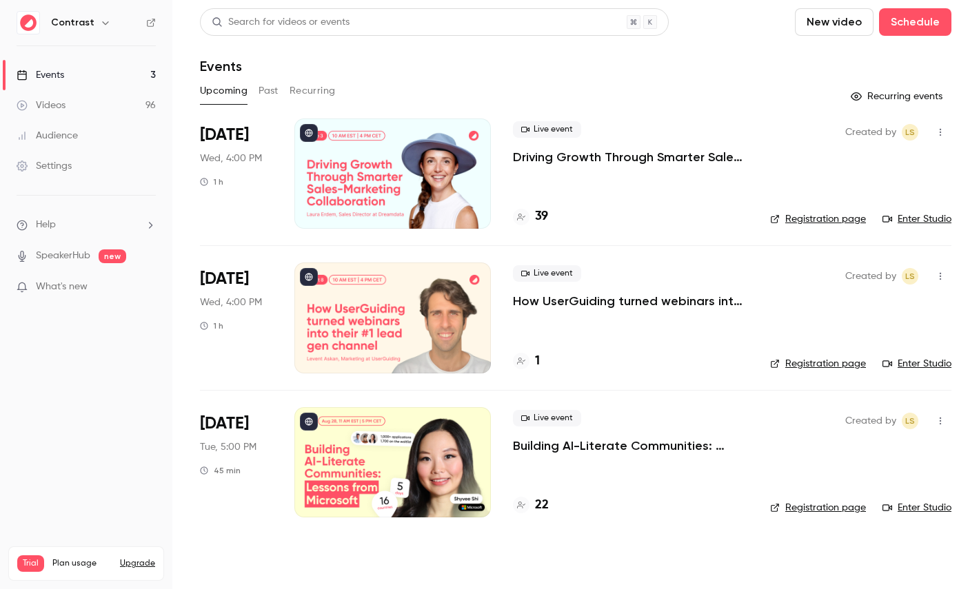
click at [78, 112] on link "Videos 96" at bounding box center [86, 105] width 172 height 30
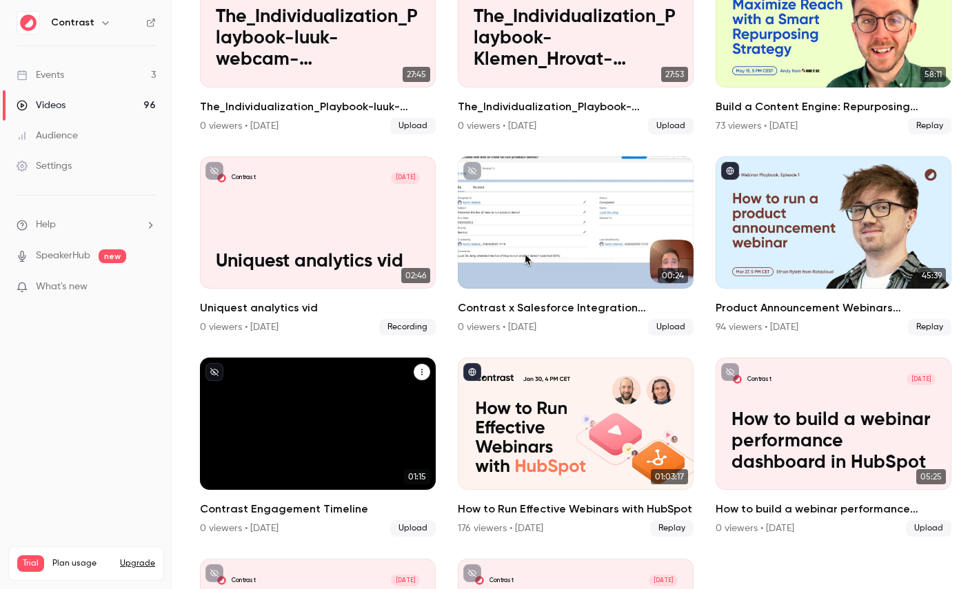
scroll to position [908, 0]
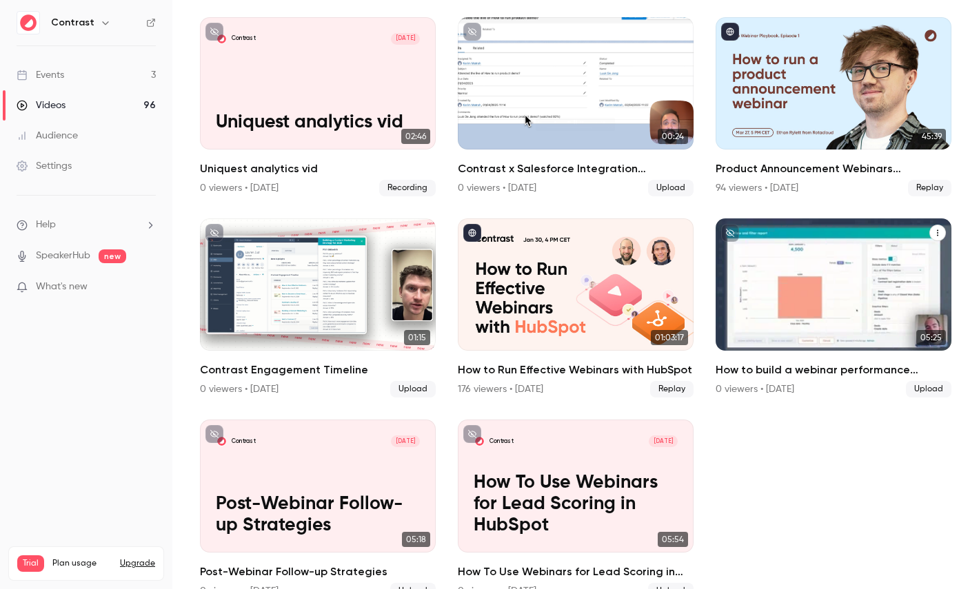
click at [842, 291] on p "How to build a webinar performance dashboard in HubSpot" at bounding box center [834, 303] width 204 height 64
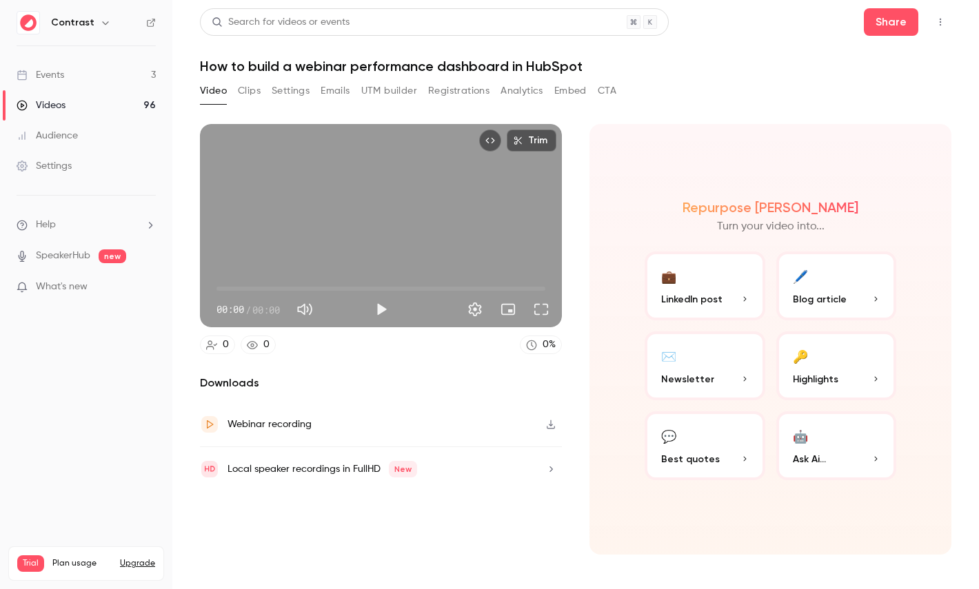
click at [252, 91] on button "Clips" at bounding box center [249, 91] width 23 height 22
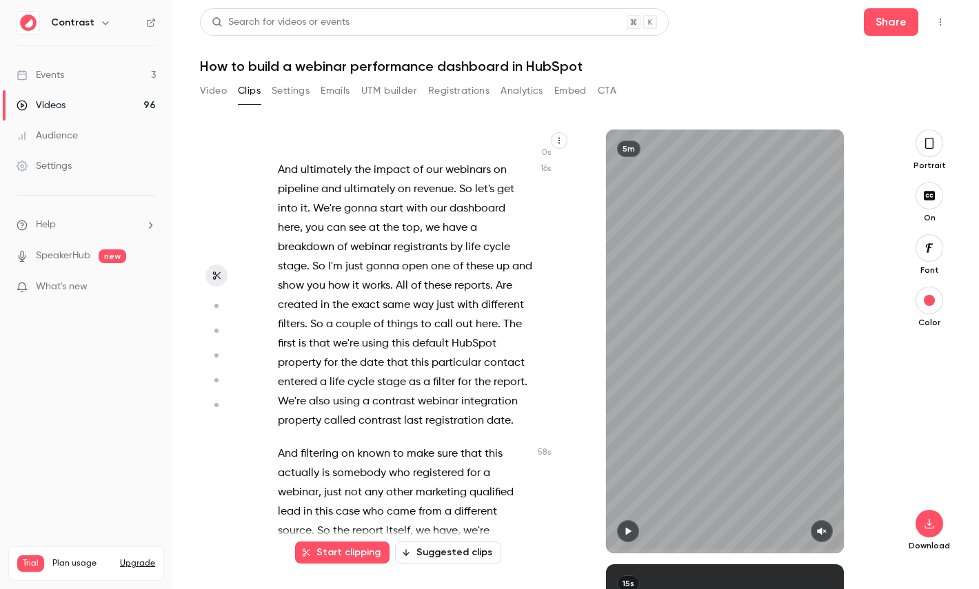
scroll to position [50, 0]
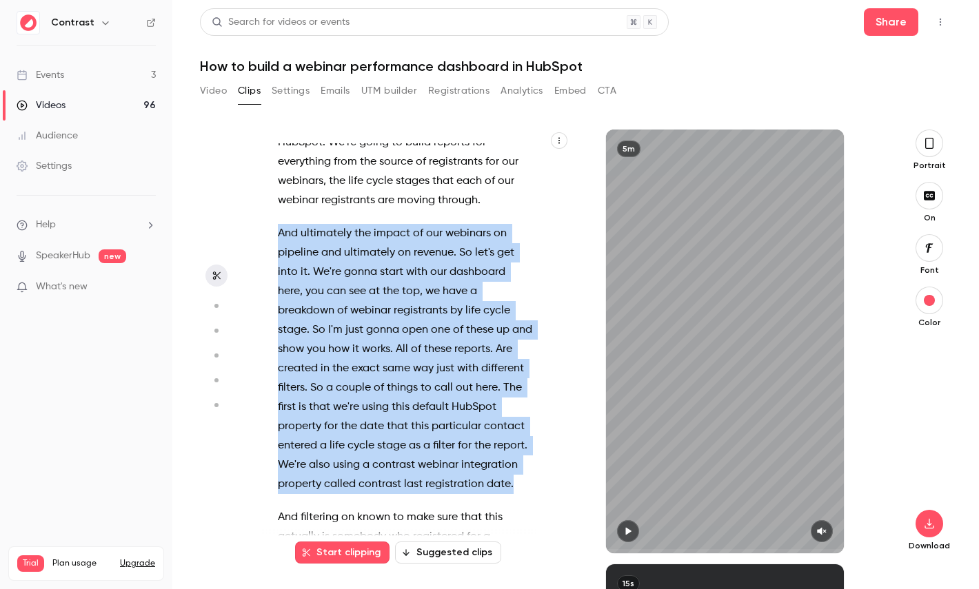
drag, startPoint x: 518, startPoint y: 483, endPoint x: 255, endPoint y: 234, distance: 361.9
click at [256, 234] on section "Hi , in this video , I'm going to show you how to build a webinar performance d…" at bounding box center [576, 360] width 752 height 460
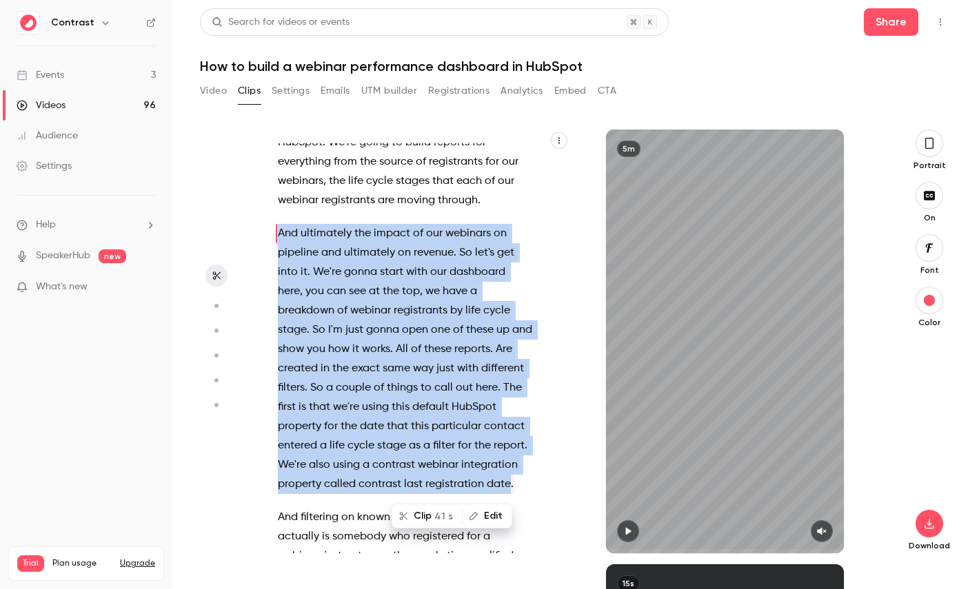
scroll to position [0, 0]
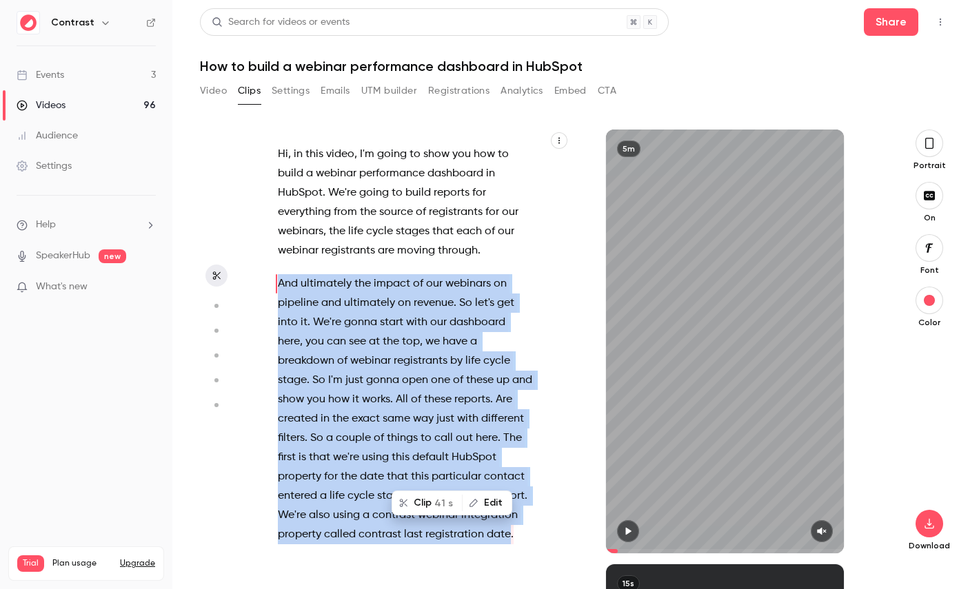
click at [443, 507] on span "41 s" at bounding box center [443, 503] width 19 height 14
type input "*"
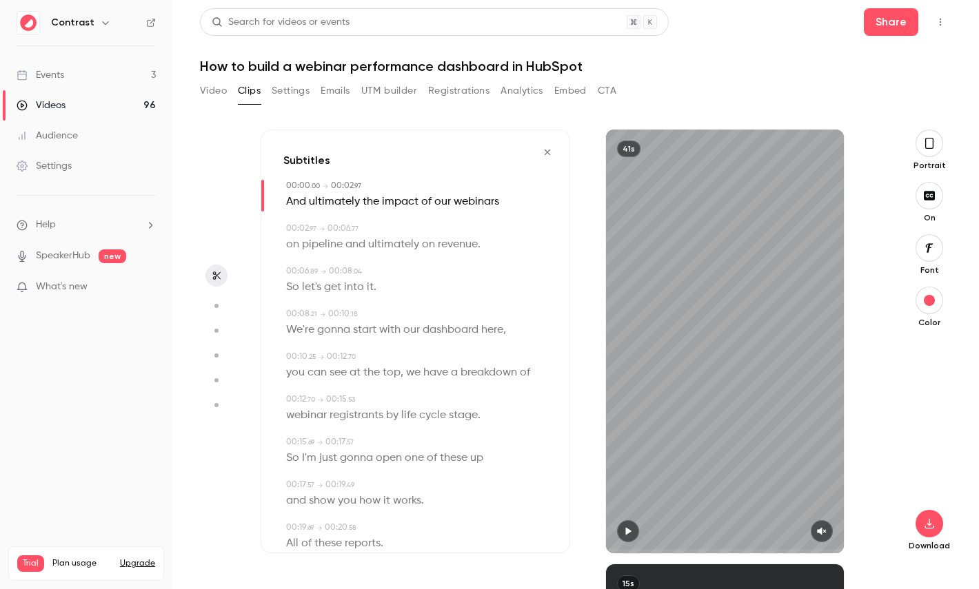
click at [932, 146] on icon "button" at bounding box center [929, 143] width 11 height 15
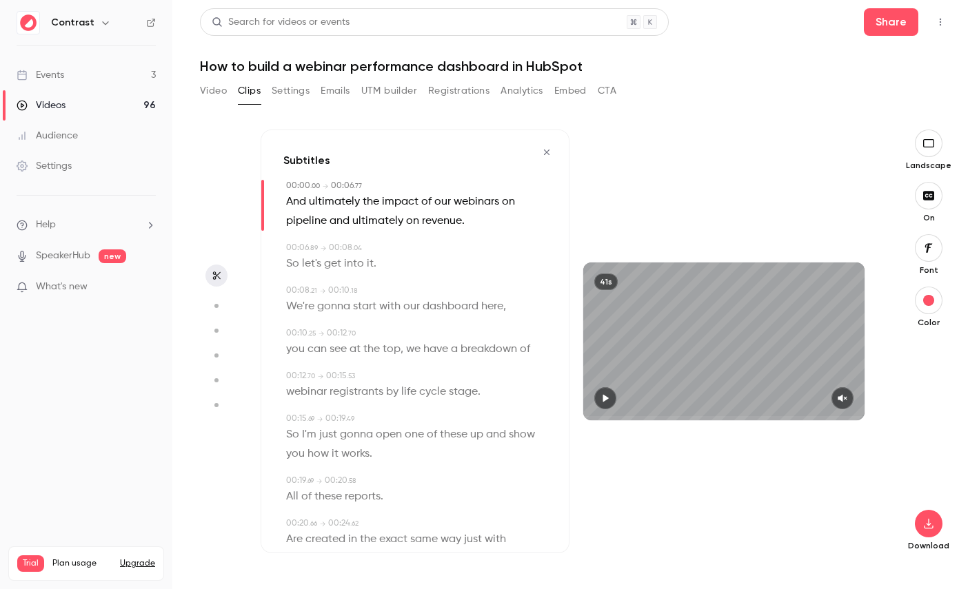
click at [933, 248] on icon "button" at bounding box center [928, 248] width 15 height 11
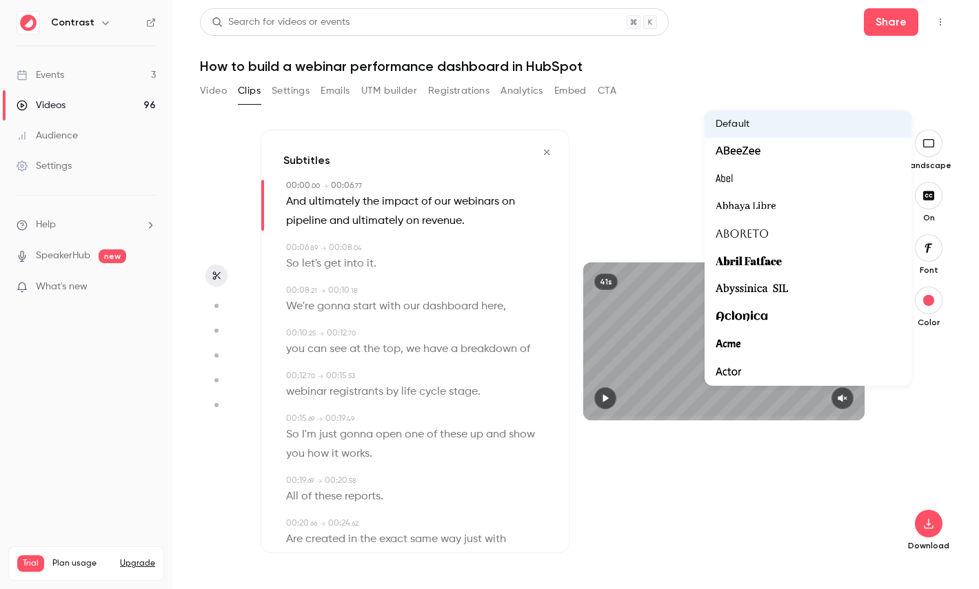
click at [798, 499] on div at bounding box center [489, 294] width 979 height 589
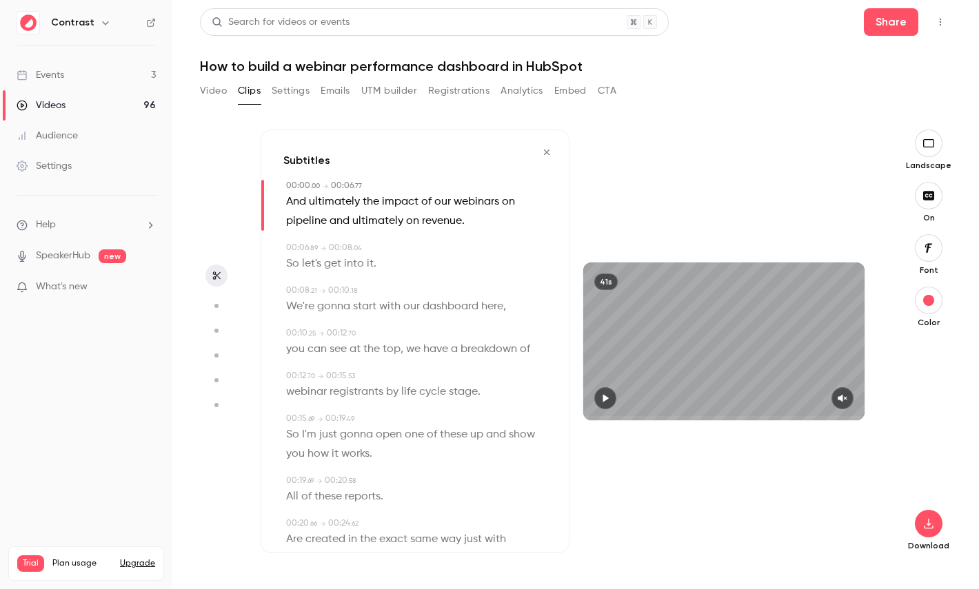
click at [421, 307] on span at bounding box center [421, 306] width 3 height 11
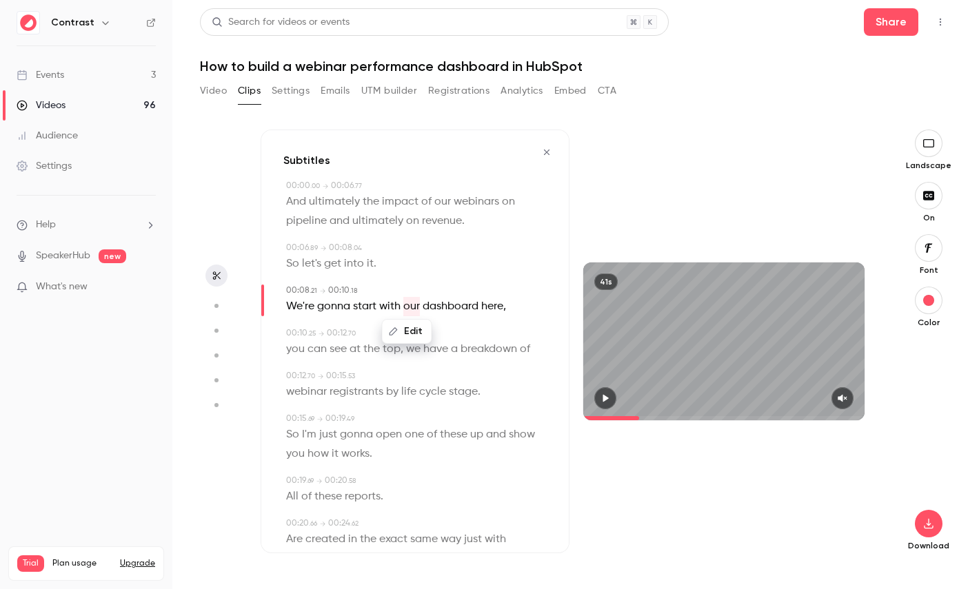
click at [467, 304] on span "dashboard" at bounding box center [451, 306] width 56 height 19
click at [452, 323] on button "Edit" at bounding box center [446, 332] width 48 height 22
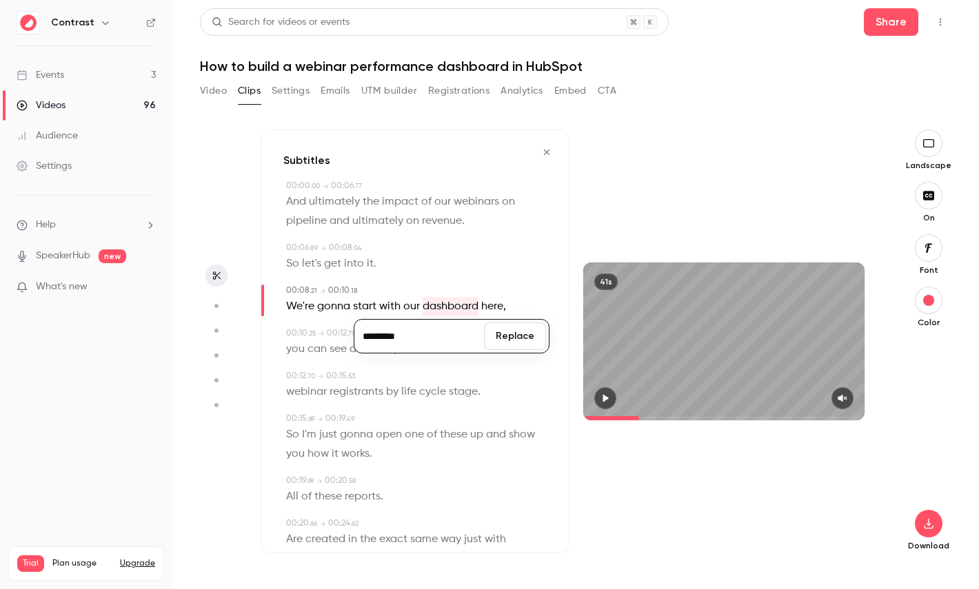
click at [727, 463] on div "41s" at bounding box center [723, 342] width 309 height 424
click at [224, 308] on button "button" at bounding box center [216, 306] width 22 height 22
type input "***"
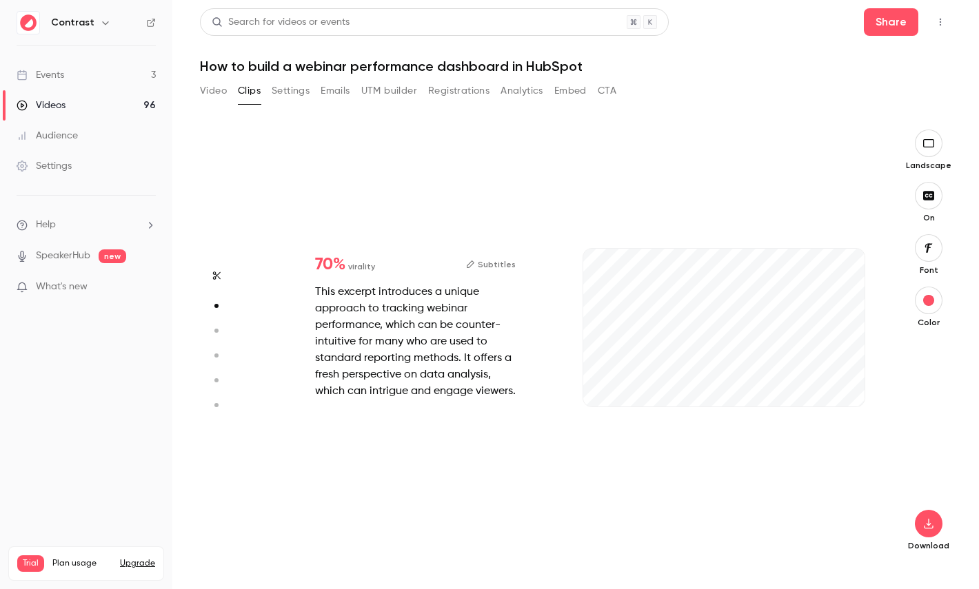
type input "***"
click at [219, 332] on icon "button" at bounding box center [216, 331] width 12 height 10
type input "***"
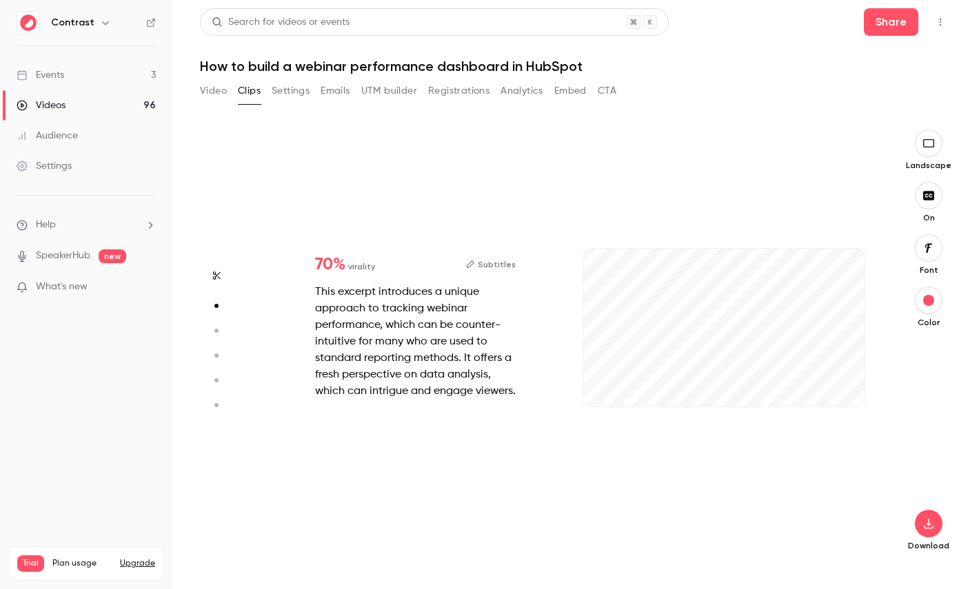
type input "*"
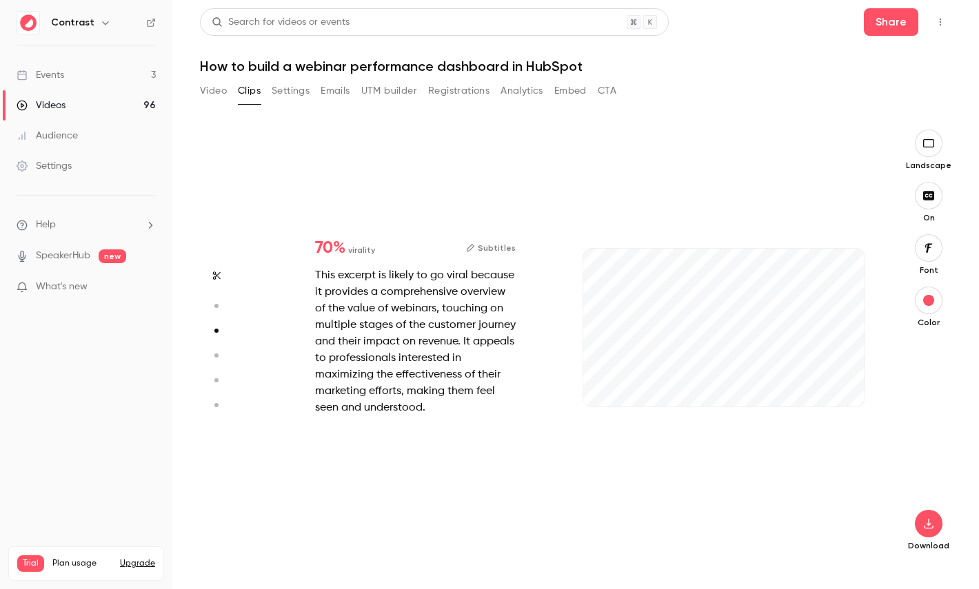
click at [218, 354] on circle "button" at bounding box center [216, 356] width 4 height 4
type input "***"
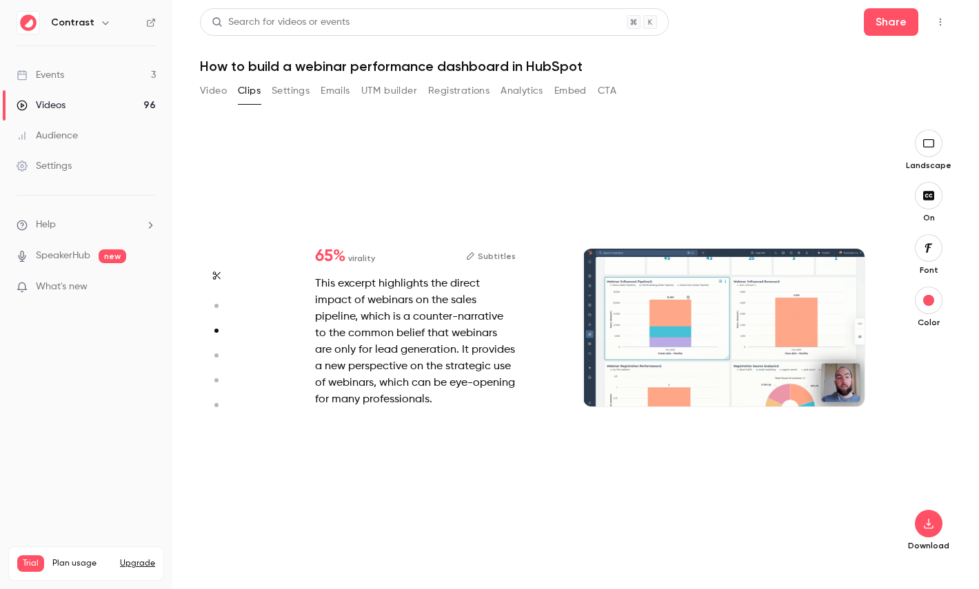
type input "*"
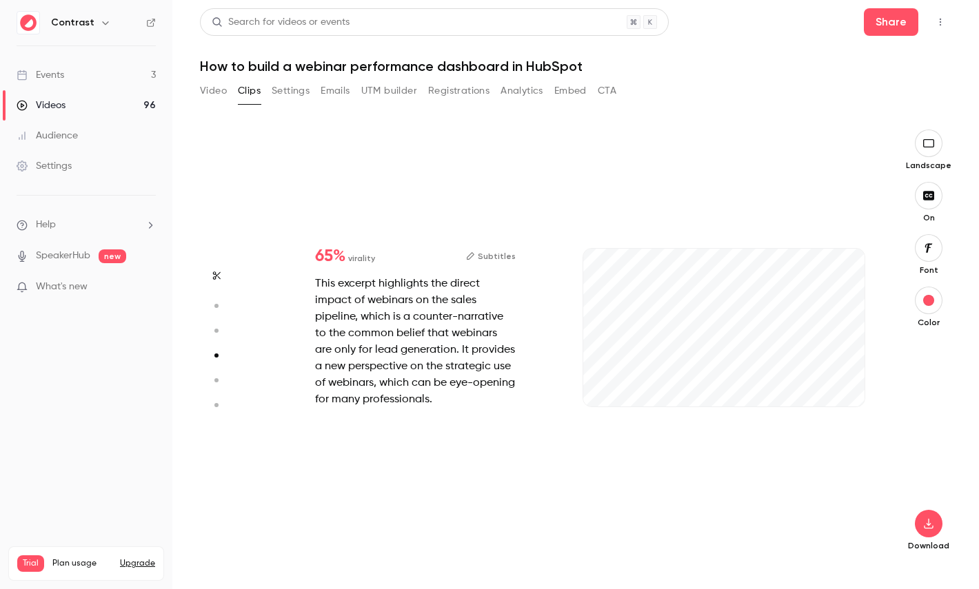
type input "***"
click at [218, 370] on button "button" at bounding box center [216, 381] width 22 height 22
type input "***"
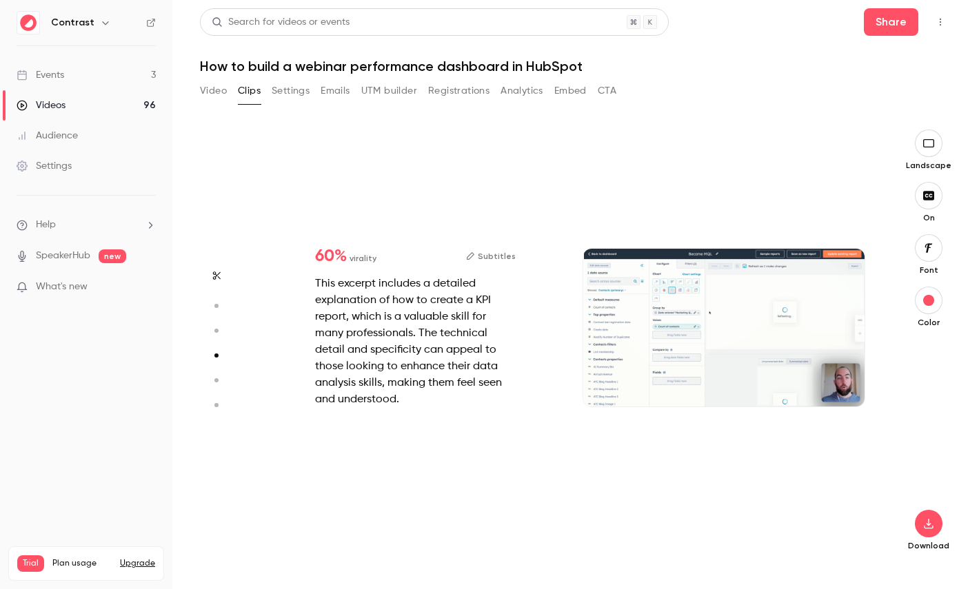
type input "*"
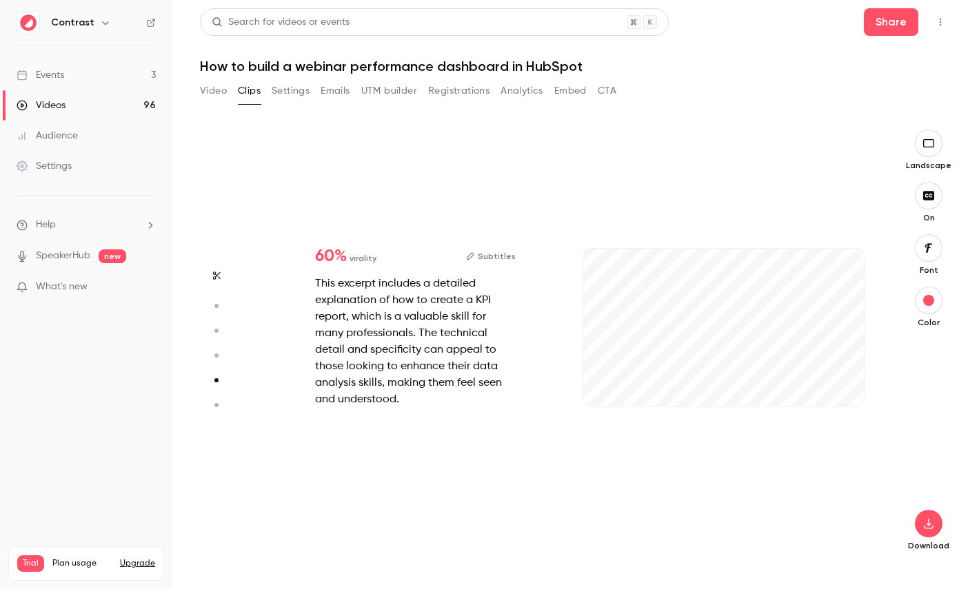
type input "***"
click at [219, 409] on icon "button" at bounding box center [216, 406] width 12 height 10
type input "***"
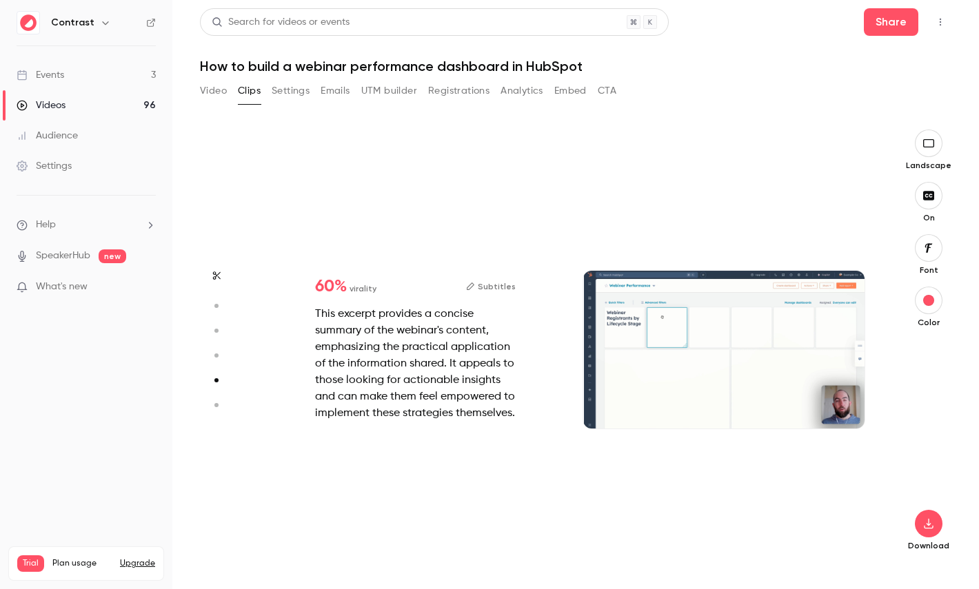
type input "*"
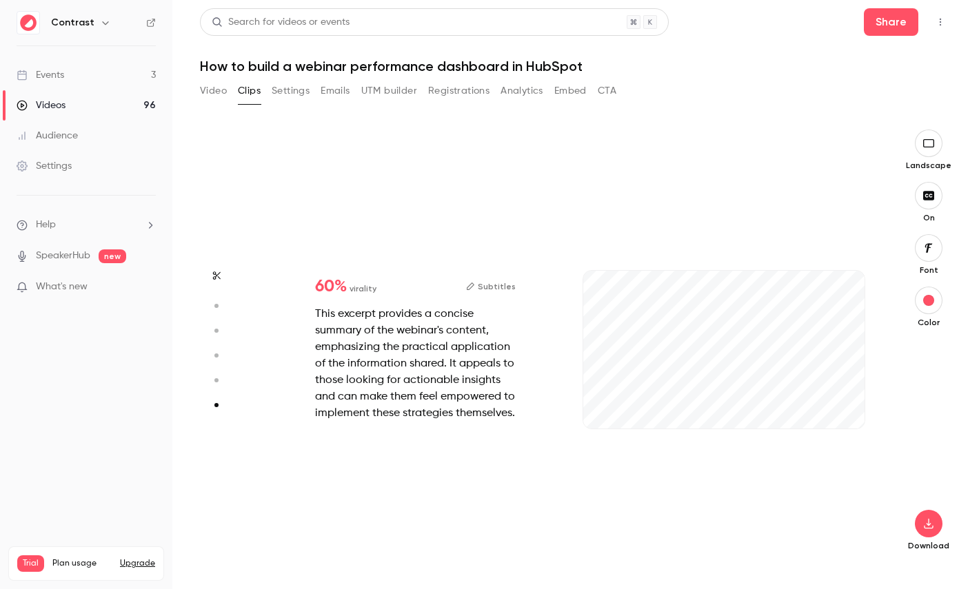
click at [214, 371] on button "button" at bounding box center [216, 381] width 22 height 22
type input "***"
type input "*"
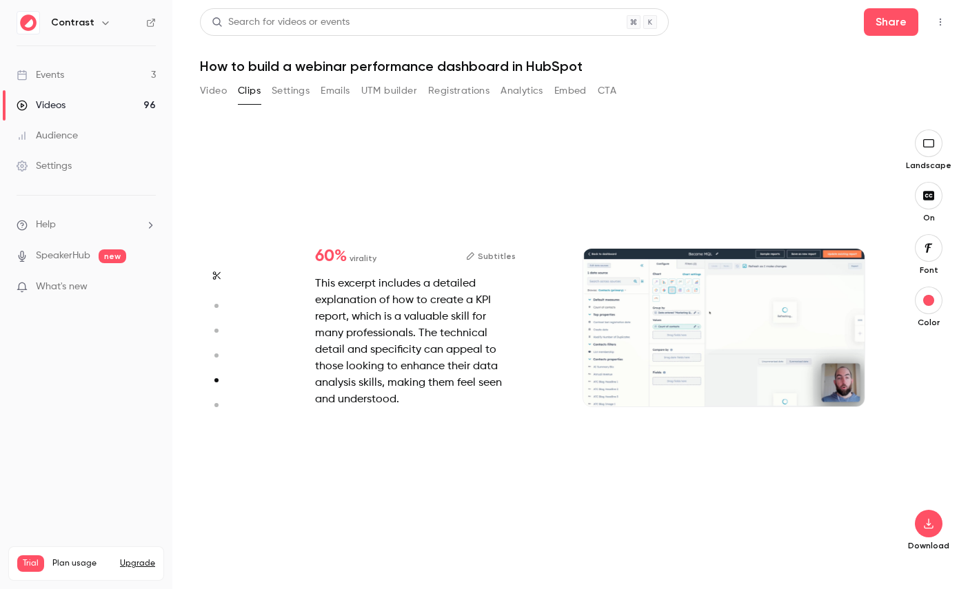
click at [220, 355] on icon "button" at bounding box center [216, 356] width 12 height 10
type input "***"
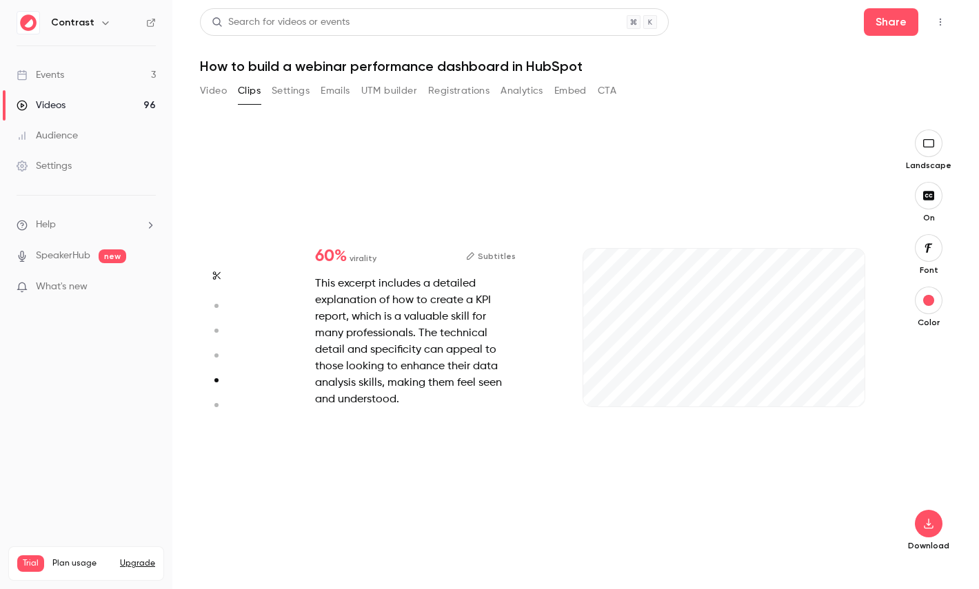
type input "***"
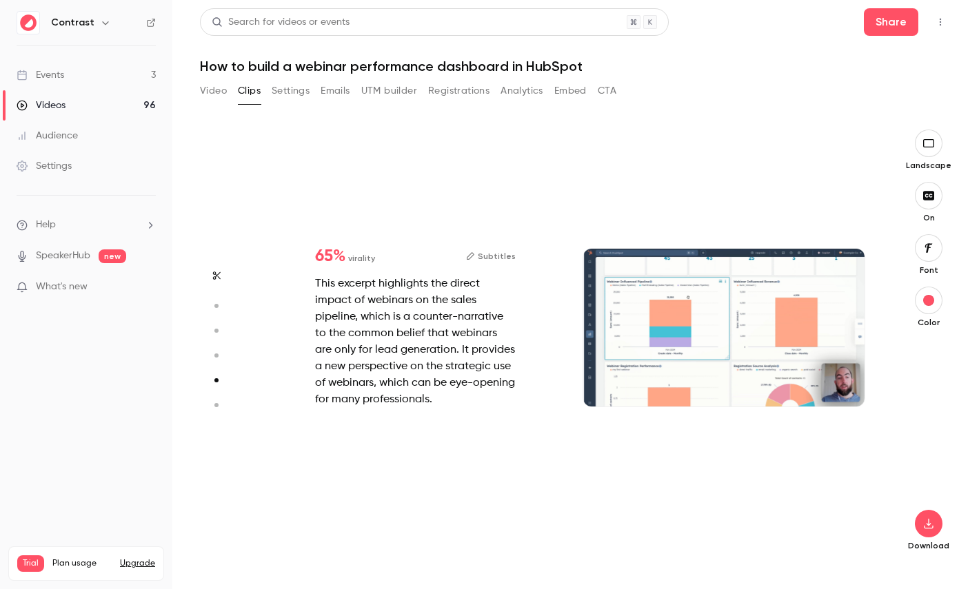
type input "***"
type input "*"
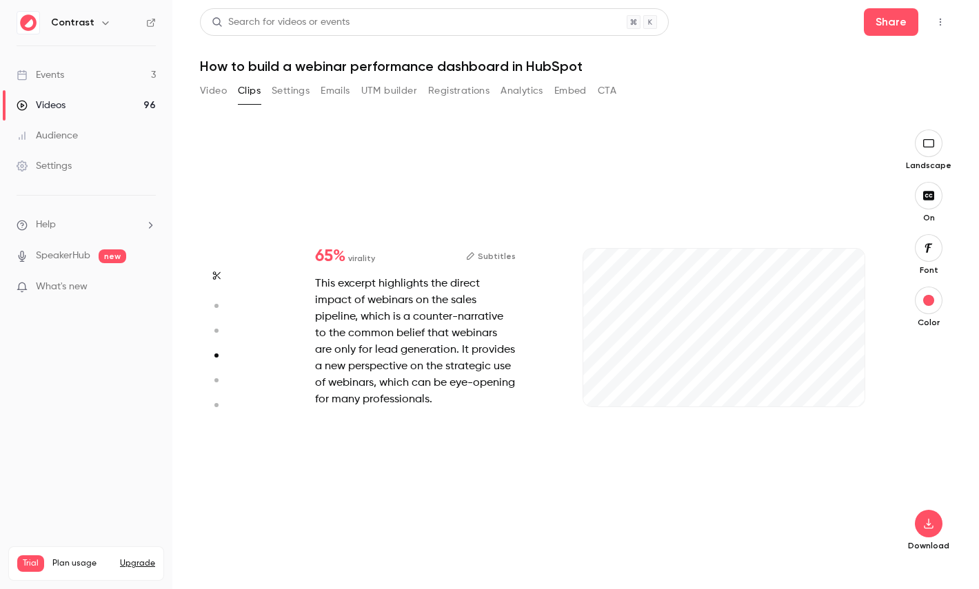
click at [216, 330] on circle "button" at bounding box center [216, 331] width 4 height 4
type input "***"
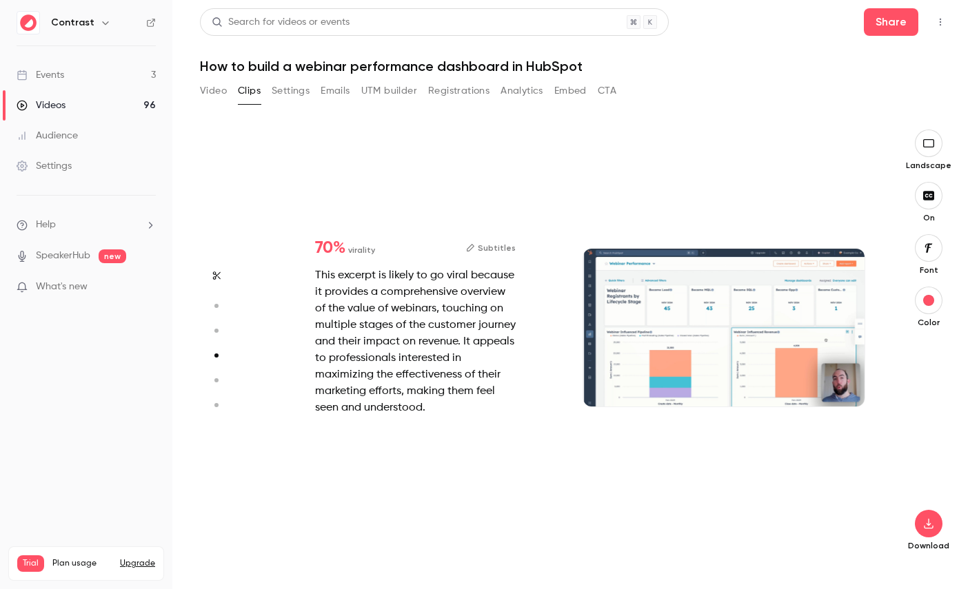
type input "***"
type input "*"
click at [216, 312] on button "button" at bounding box center [216, 306] width 22 height 22
type input "***"
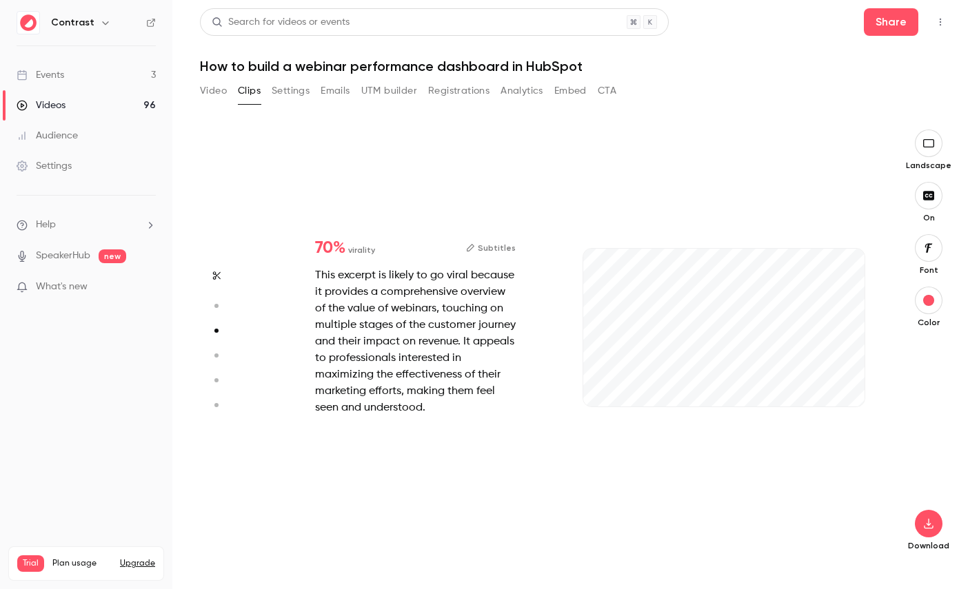
type input "***"
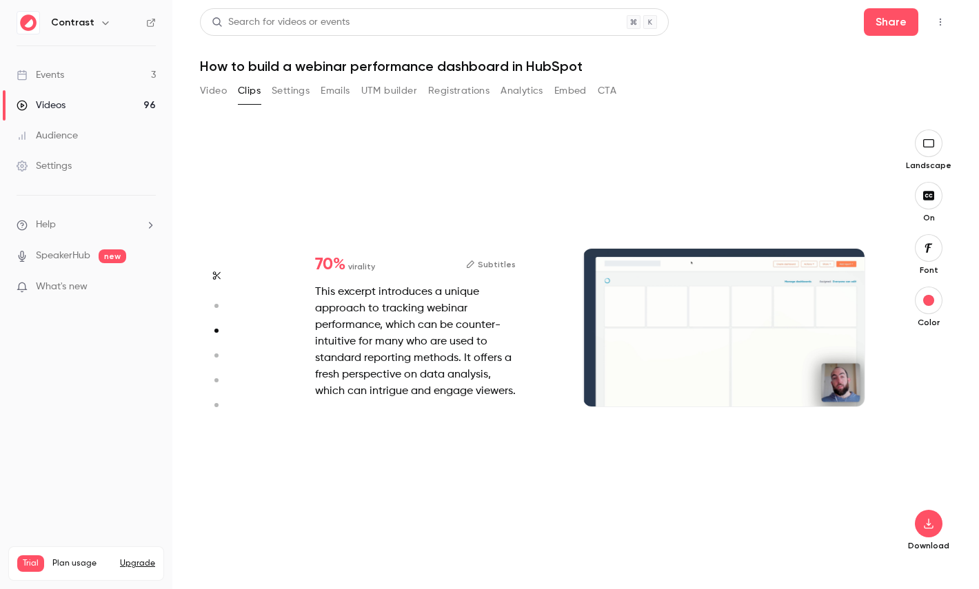
type input "*"
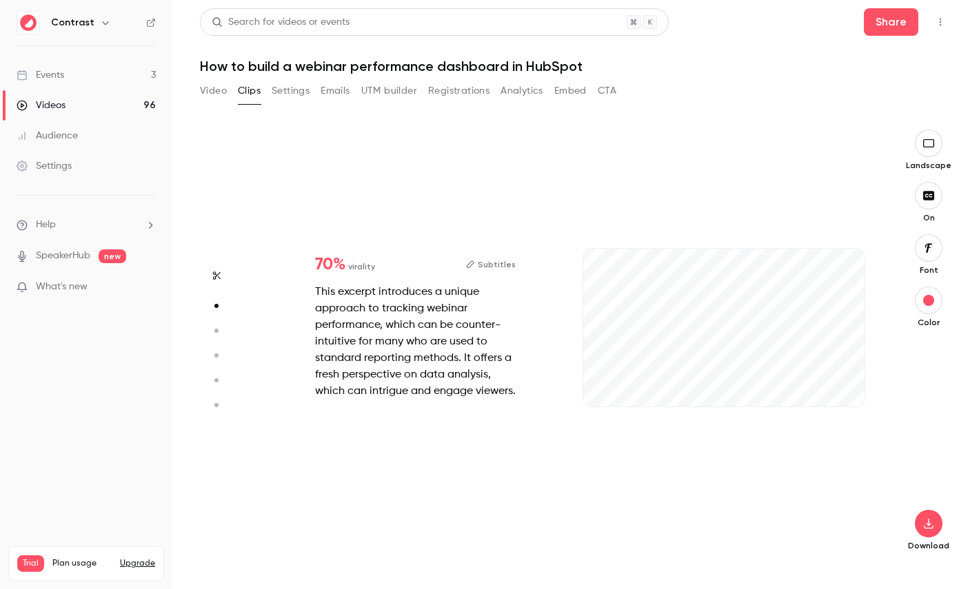
type input "***"
click at [101, 98] on link "Videos 96" at bounding box center [86, 105] width 172 height 30
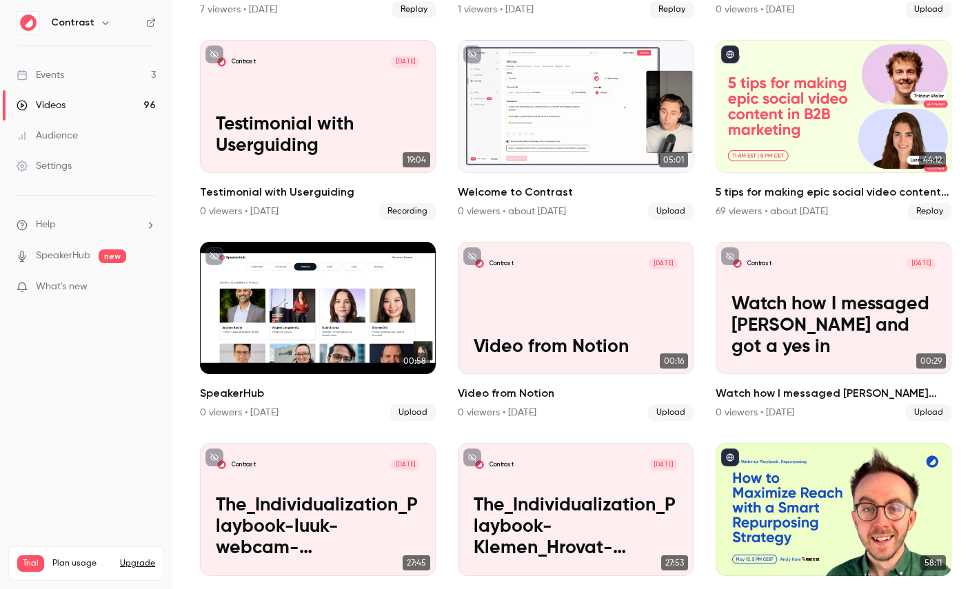
scroll to position [303, 0]
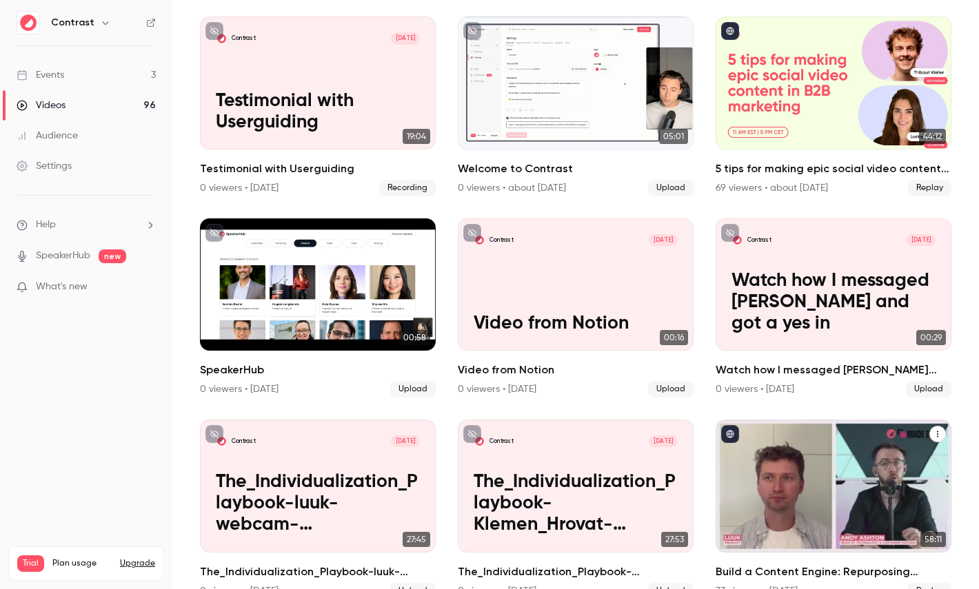
click at [808, 480] on div "Build a Content Engine: Repurposing Strategies for SaaS Teams" at bounding box center [834, 486] width 236 height 132
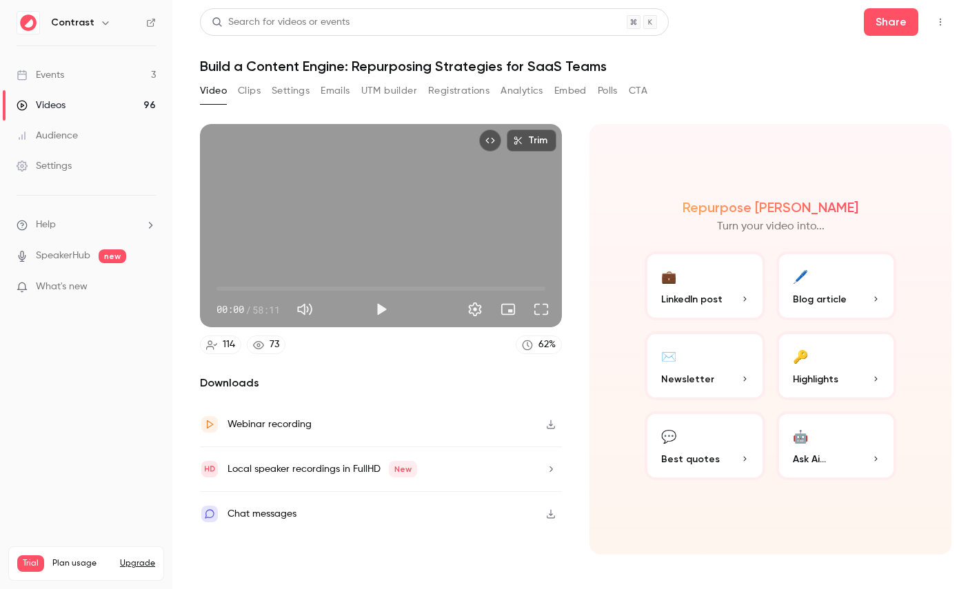
click at [255, 307] on span "58:11" at bounding box center [266, 310] width 28 height 14
drag, startPoint x: 255, startPoint y: 307, endPoint x: 281, endPoint y: 307, distance: 25.5
click at [280, 307] on span "58:11" at bounding box center [266, 310] width 28 height 14
click at [836, 352] on button "🔑 Highlights" at bounding box center [836, 366] width 121 height 69
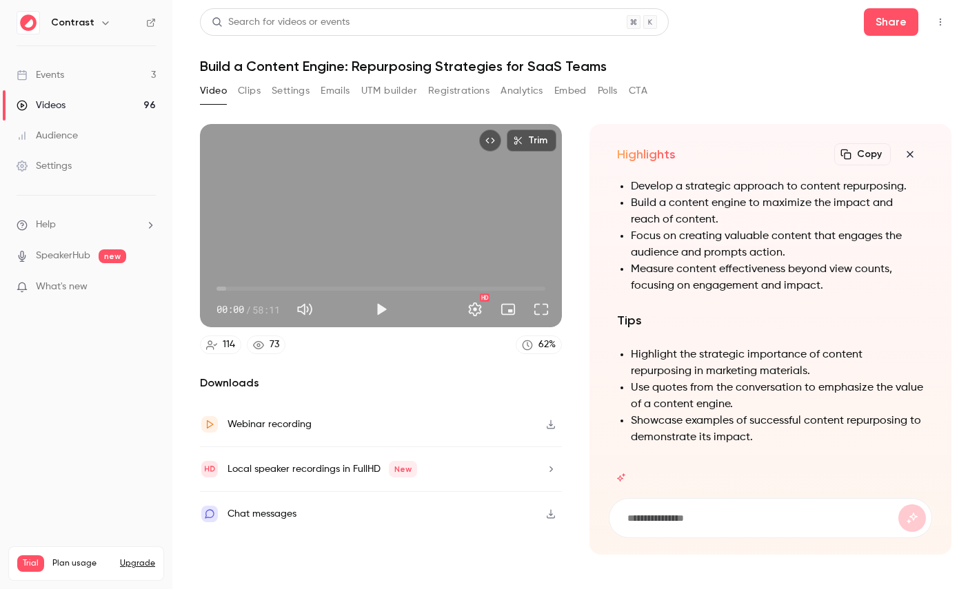
click at [274, 66] on h1 "Build a Content Engine: Repurposing Strategies for SaaS Teams" at bounding box center [576, 66] width 752 height 17
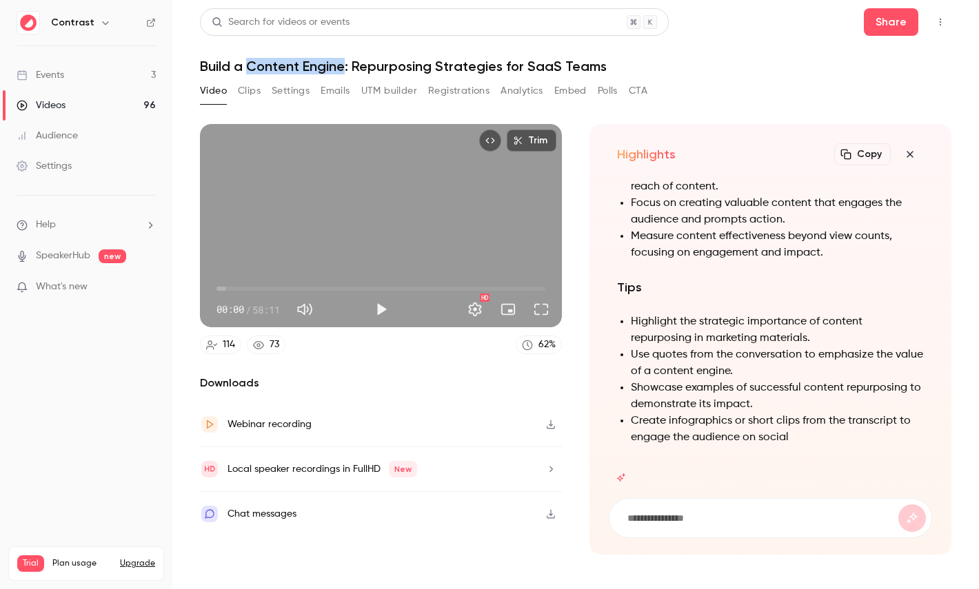
drag, startPoint x: 274, startPoint y: 66, endPoint x: 325, endPoint y: 66, distance: 50.3
click at [325, 66] on h1 "Build a Content Engine: Repurposing Strategies for SaaS Teams" at bounding box center [576, 66] width 752 height 17
copy h1 "Content Engine"
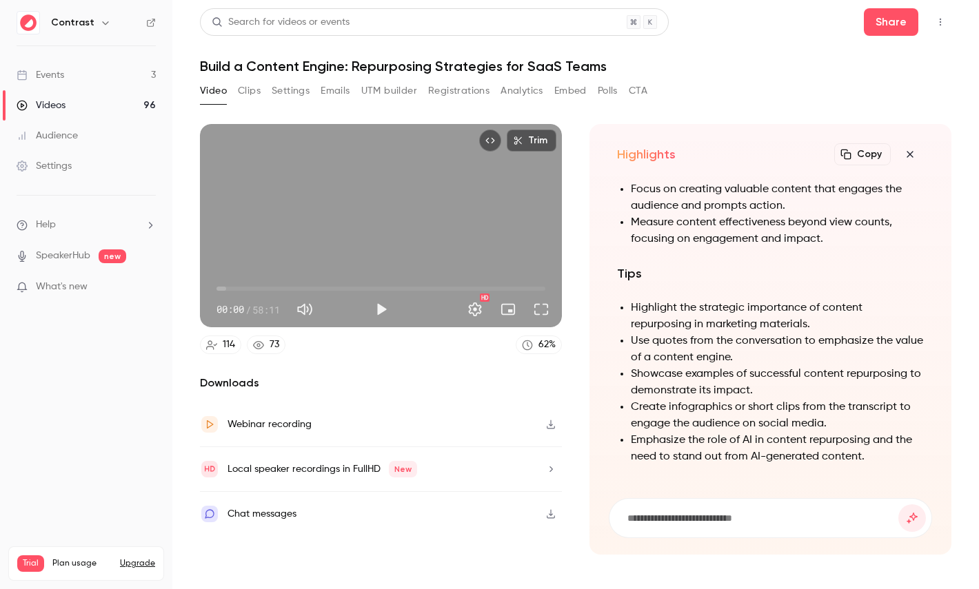
click at [678, 523] on input at bounding box center [762, 518] width 272 height 15
paste input "**********"
type input "**********"
click at [898, 505] on button "submit" at bounding box center [912, 519] width 28 height 28
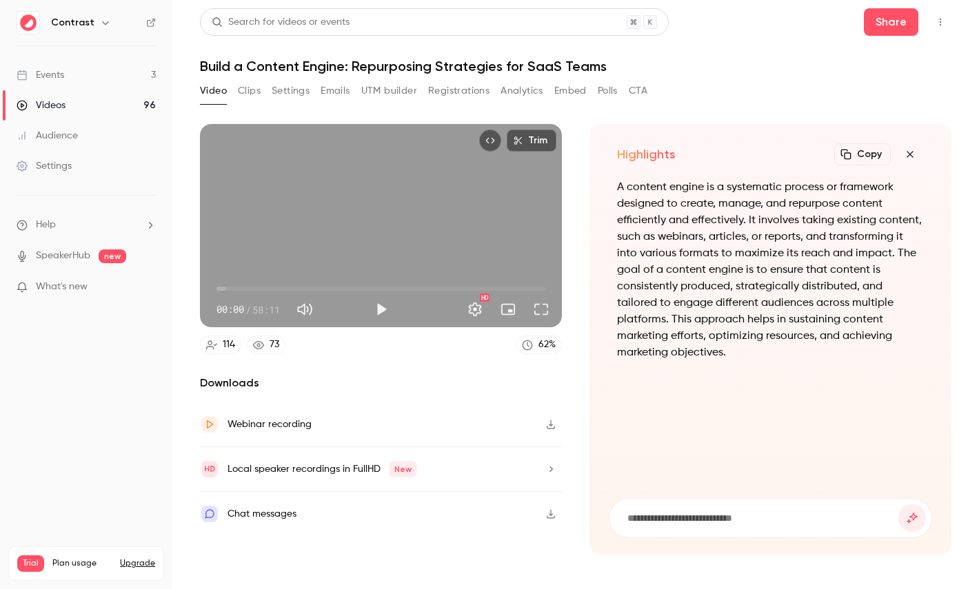
click at [909, 158] on icon "button" at bounding box center [910, 154] width 17 height 11
